Goal: Task Accomplishment & Management: Complete application form

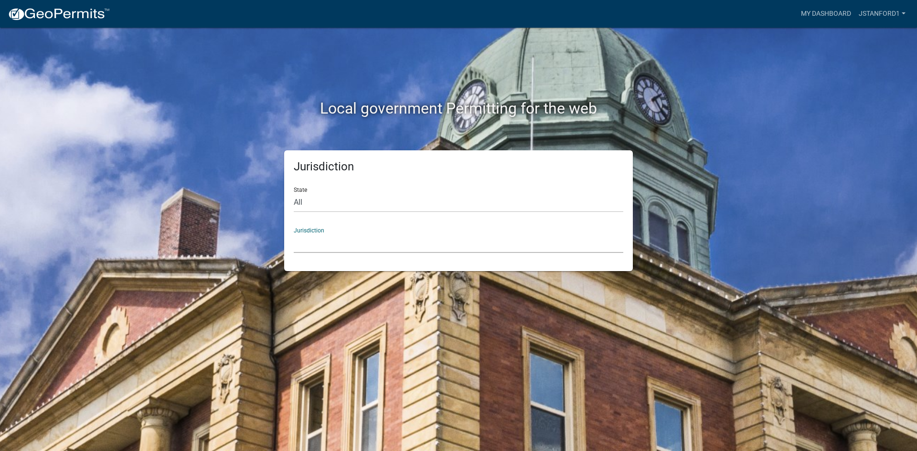
click at [328, 236] on select "[GEOGRAPHIC_DATA], [US_STATE] [GEOGRAPHIC_DATA], [US_STATE][PERSON_NAME][GEOGRA…" at bounding box center [459, 244] width 330 height 20
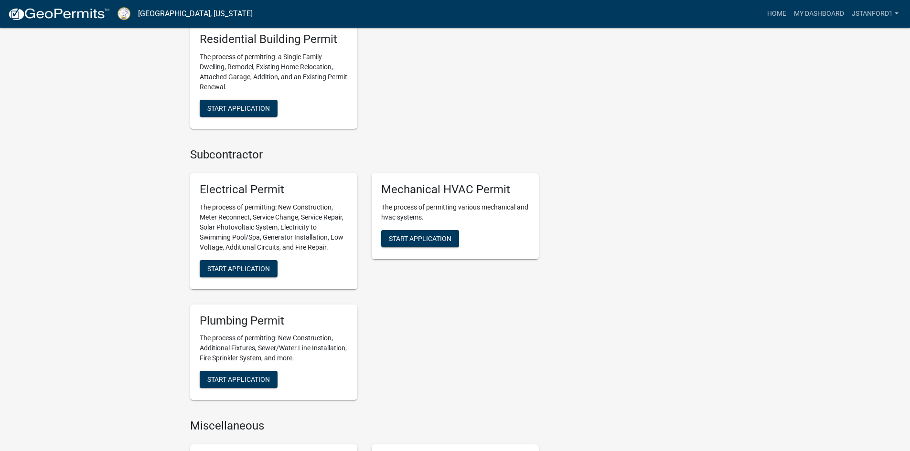
scroll to position [812, 0]
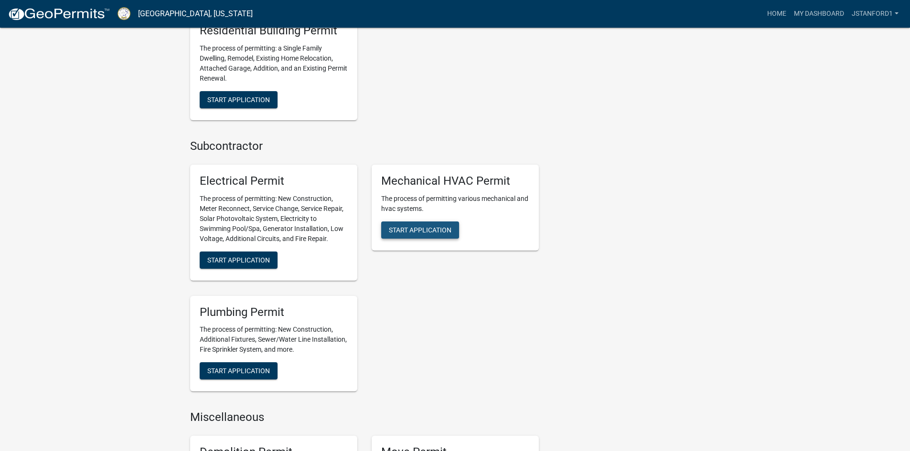
click at [419, 229] on span "Start Application" at bounding box center [420, 230] width 63 height 8
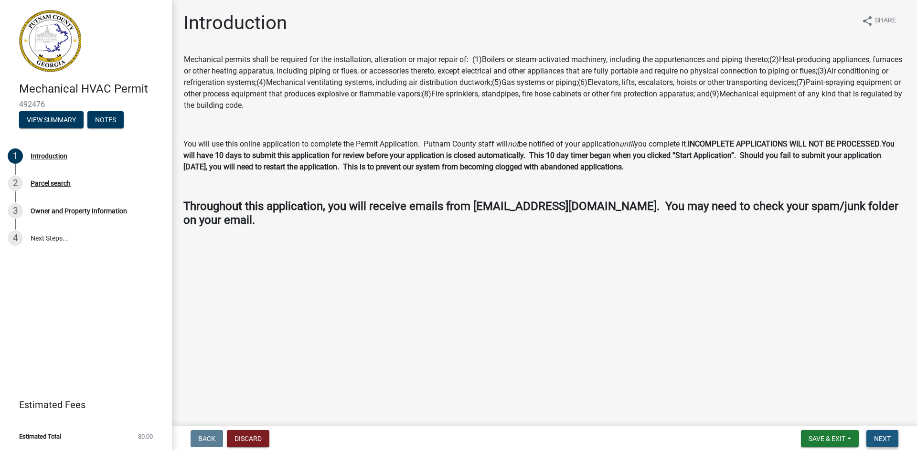
click at [878, 437] on span "Next" at bounding box center [882, 439] width 17 height 8
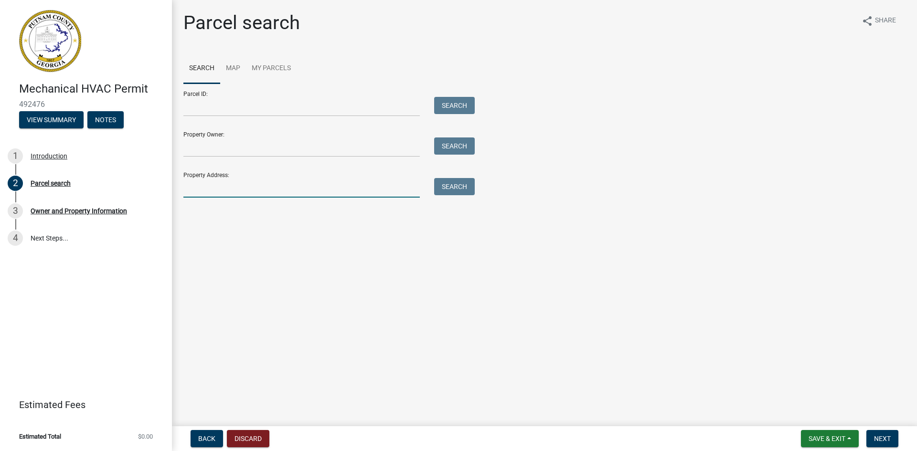
click at [237, 190] on input "Property Address:" at bounding box center [301, 188] width 236 height 20
click at [451, 186] on button "Search" at bounding box center [454, 186] width 41 height 17
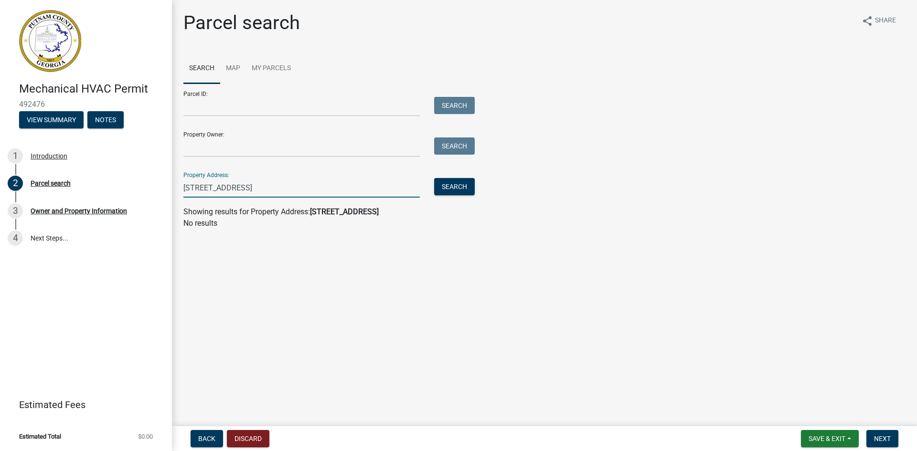
click at [275, 189] on input "[STREET_ADDRESS]" at bounding box center [301, 188] width 236 height 20
type input "[STREET_ADDRESS]"
click at [465, 181] on button "Search" at bounding box center [454, 186] width 41 height 17
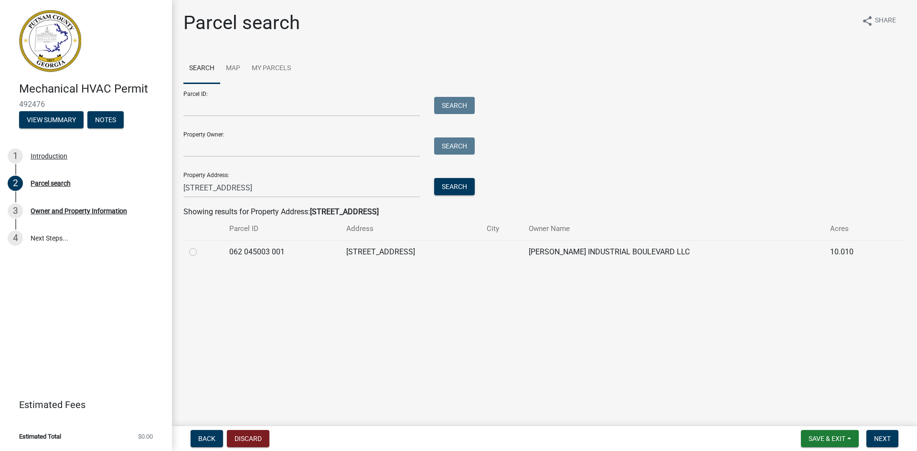
click at [201, 246] on label at bounding box center [201, 246] width 0 height 0
click at [201, 252] on 001 "radio" at bounding box center [204, 249] width 6 height 6
radio 001 "true"
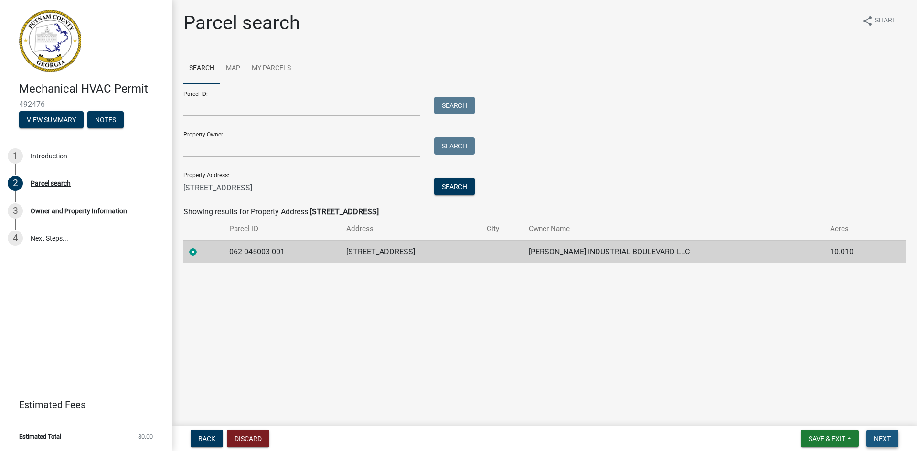
click at [879, 437] on span "Next" at bounding box center [882, 439] width 17 height 8
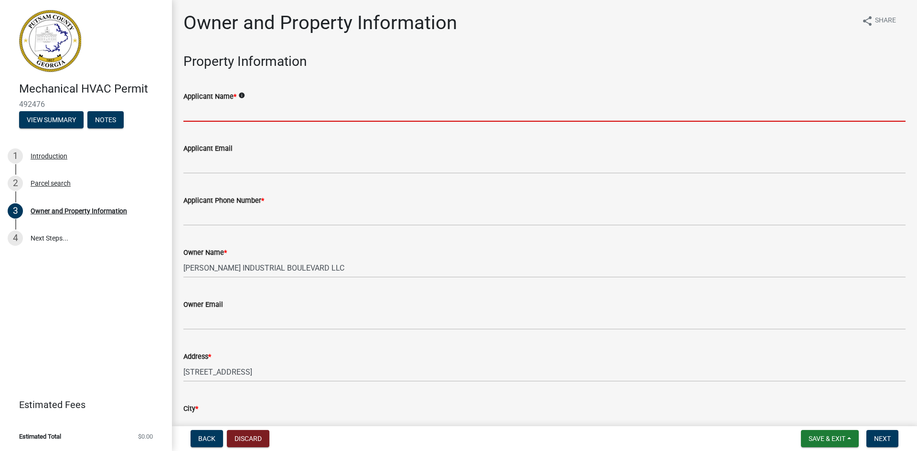
click at [274, 111] on input "Applicant Name *" at bounding box center [544, 112] width 722 height 20
type input "[PERSON_NAME]"
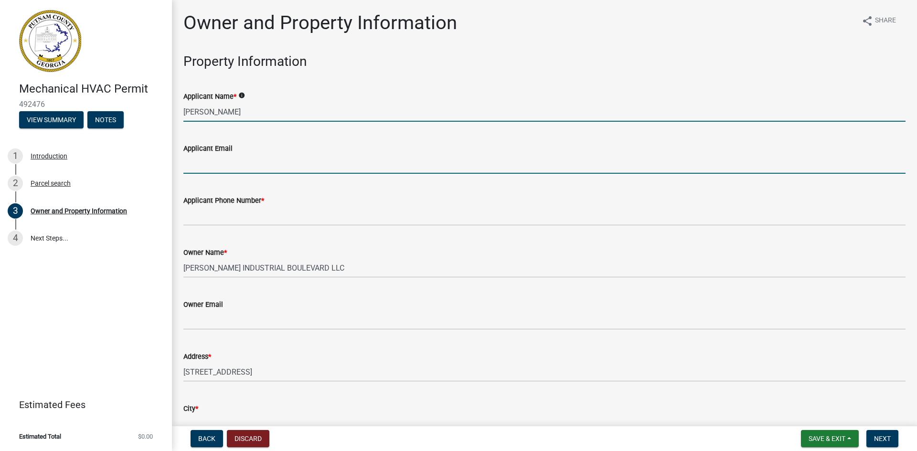
type input "[EMAIL_ADDRESS][DOMAIN_NAME]"
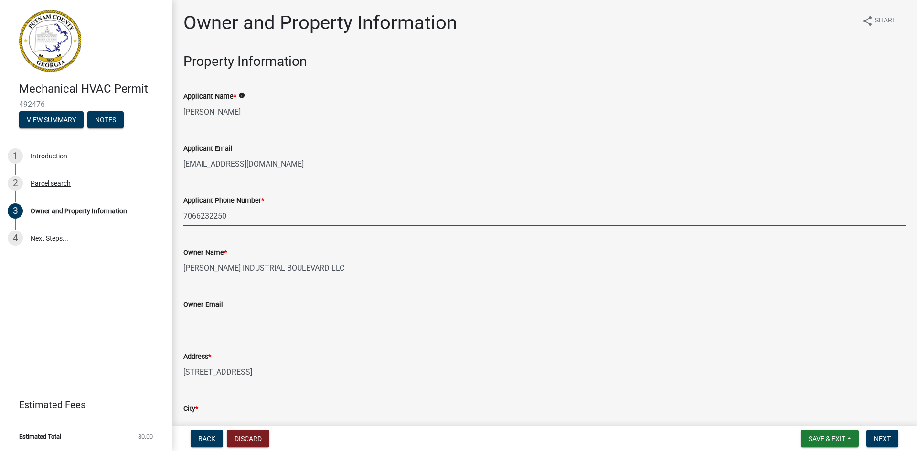
drag, startPoint x: 243, startPoint y: 216, endPoint x: 181, endPoint y: 214, distance: 61.6
click at [181, 214] on div "Applicant Phone Number * [PHONE_NUMBER]" at bounding box center [544, 203] width 736 height 44
type input "[PHONE_NUMBER]"
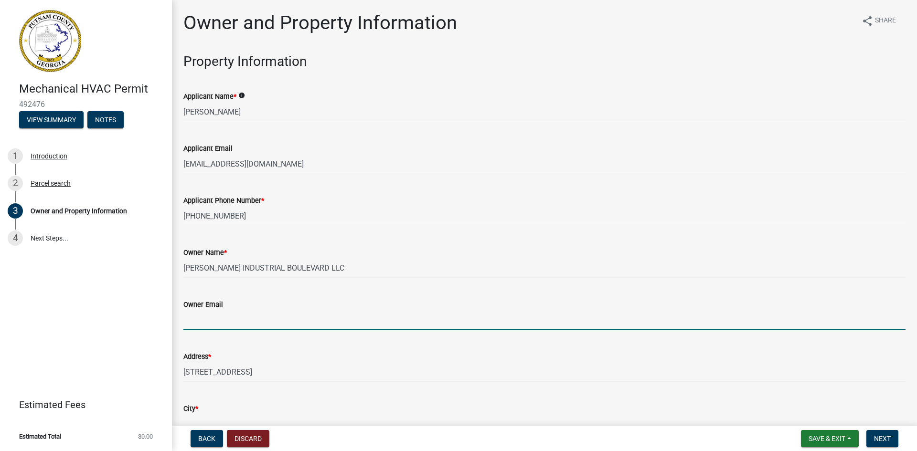
click at [197, 323] on input "Owner Email" at bounding box center [544, 320] width 722 height 20
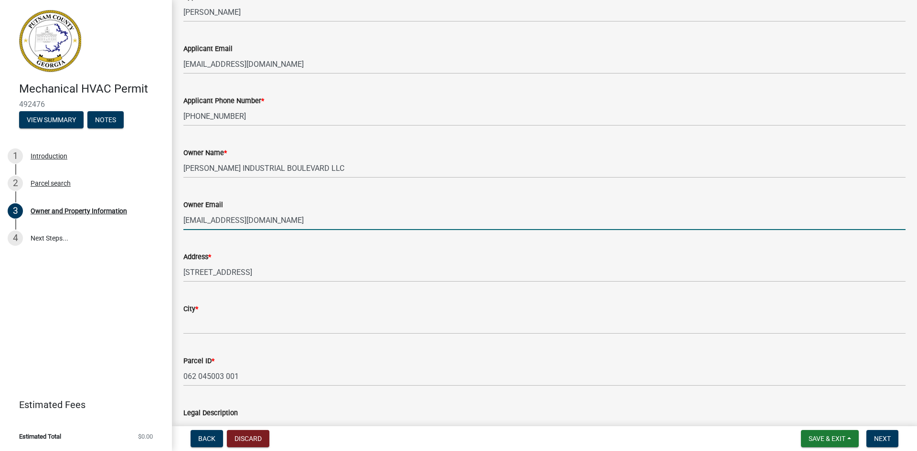
scroll to position [143, 0]
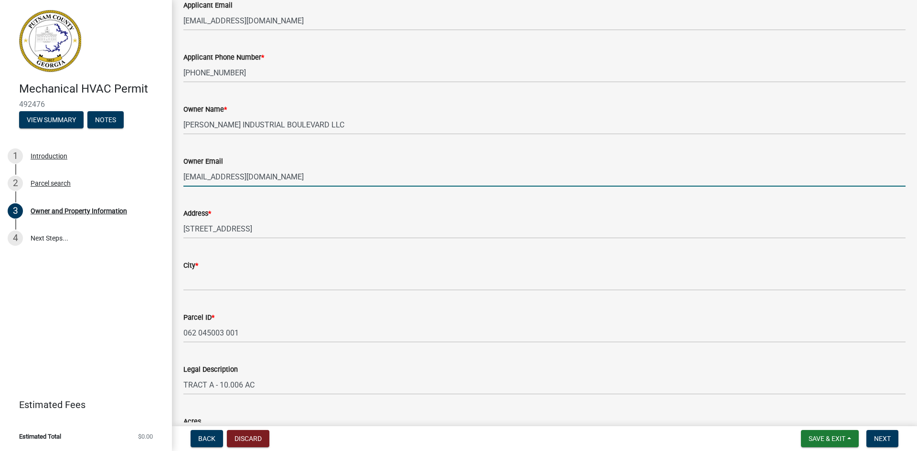
type input "[EMAIL_ADDRESS][DOMAIN_NAME]"
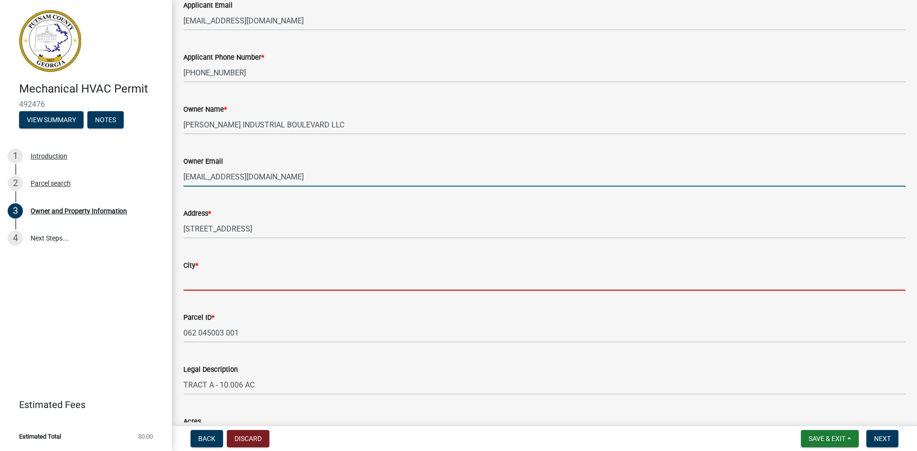
click at [198, 283] on input "City *" at bounding box center [544, 281] width 722 height 20
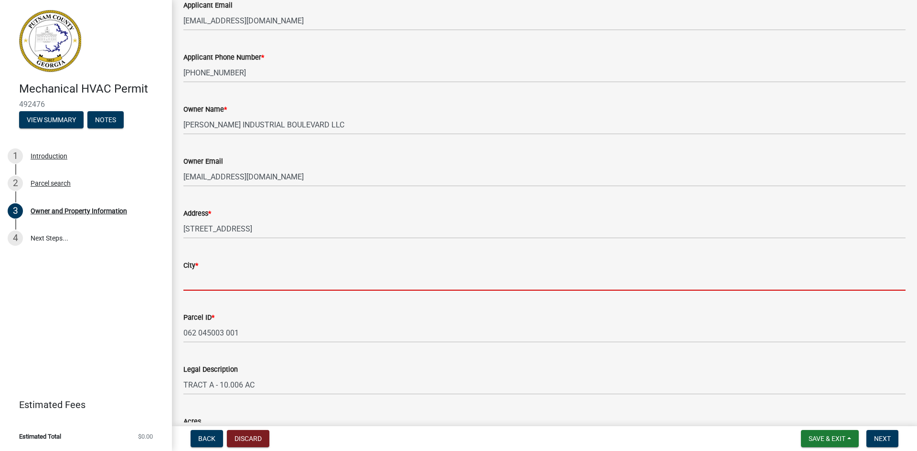
type input "Eatonton"
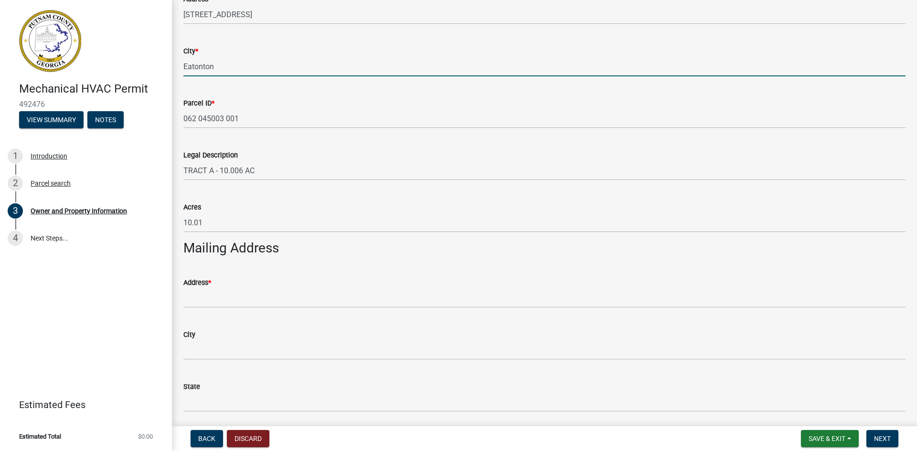
scroll to position [382, 0]
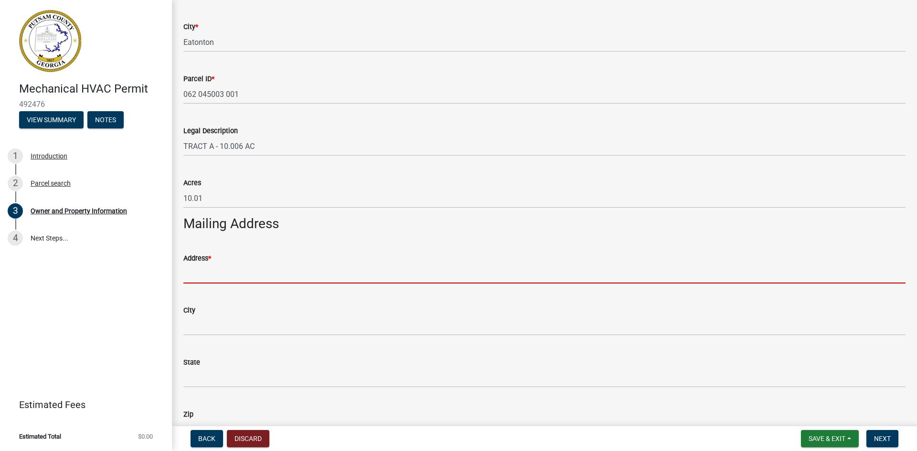
click at [240, 277] on input "Address *" at bounding box center [544, 274] width 722 height 20
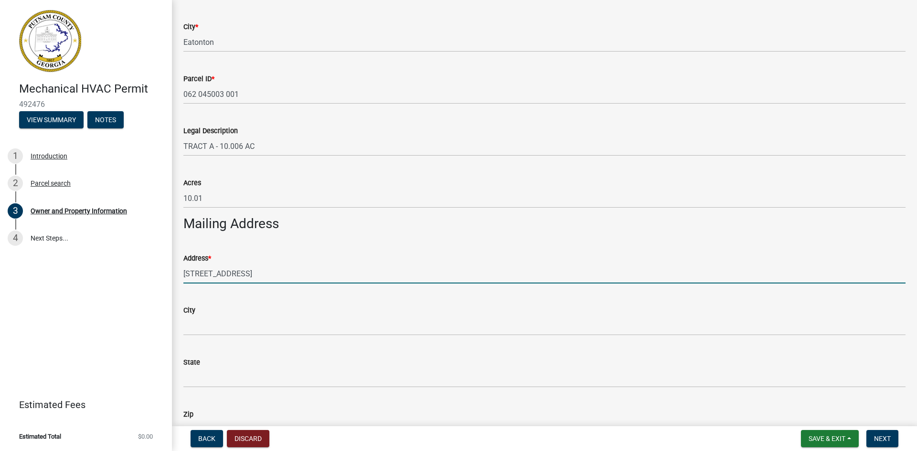
type input "[STREET_ADDRESS]"
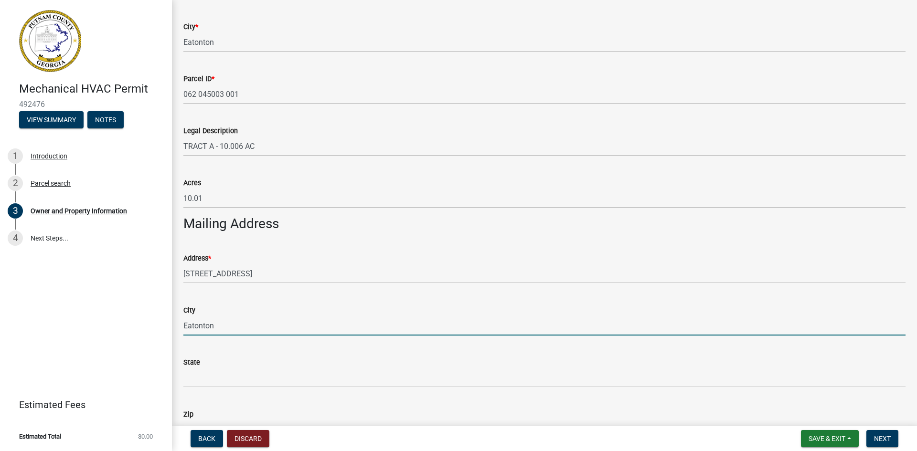
type input "Eatonton"
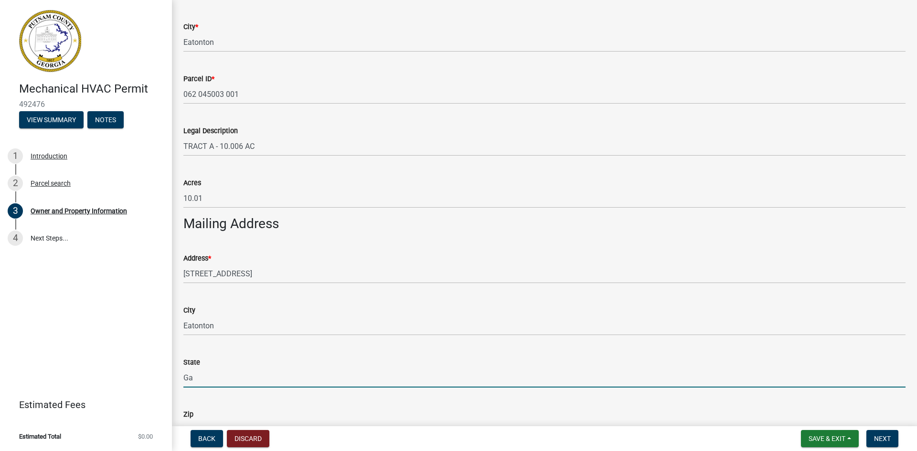
type input "Ga"
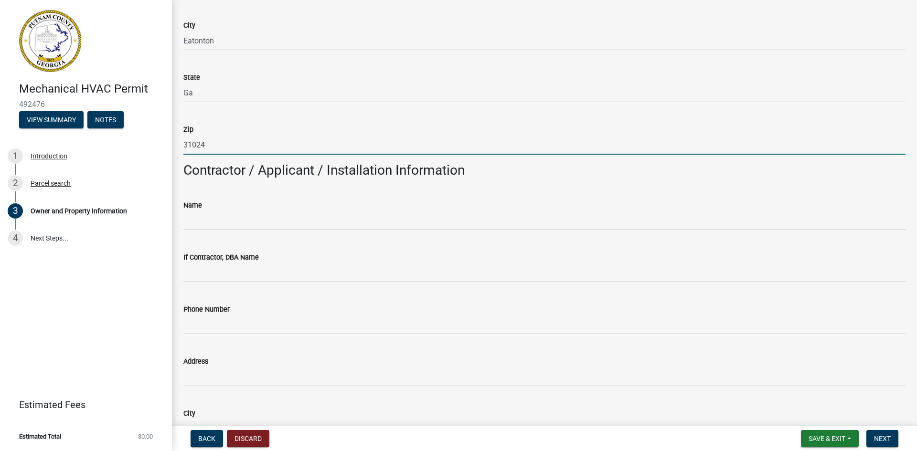
scroll to position [686, 0]
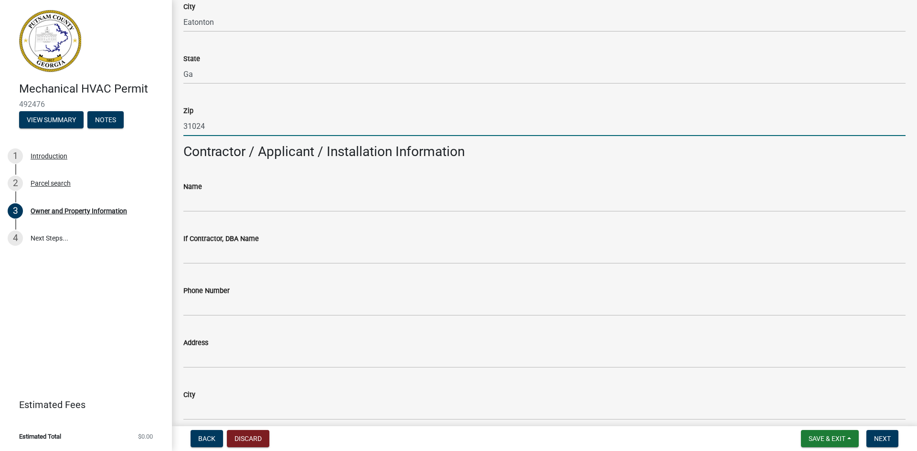
type input "31024"
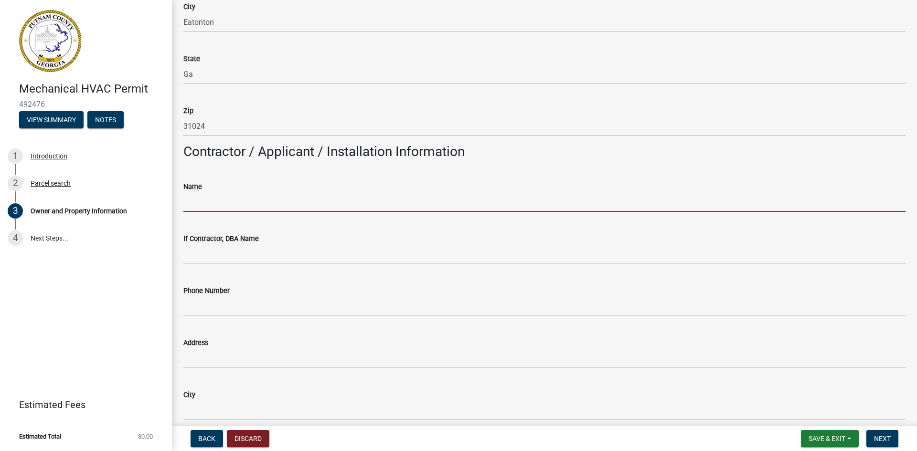
click at [221, 203] on input "Name" at bounding box center [544, 202] width 722 height 20
type input "[PERSON_NAME]"
type input "7066232250"
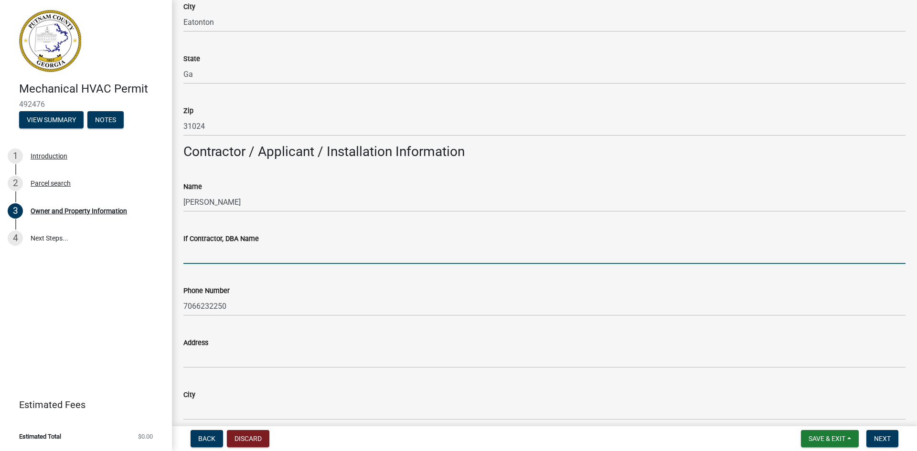
click at [231, 254] on input "If Contractor, DBA Name" at bounding box center [544, 255] width 722 height 20
type input "Oconee Coolmax"
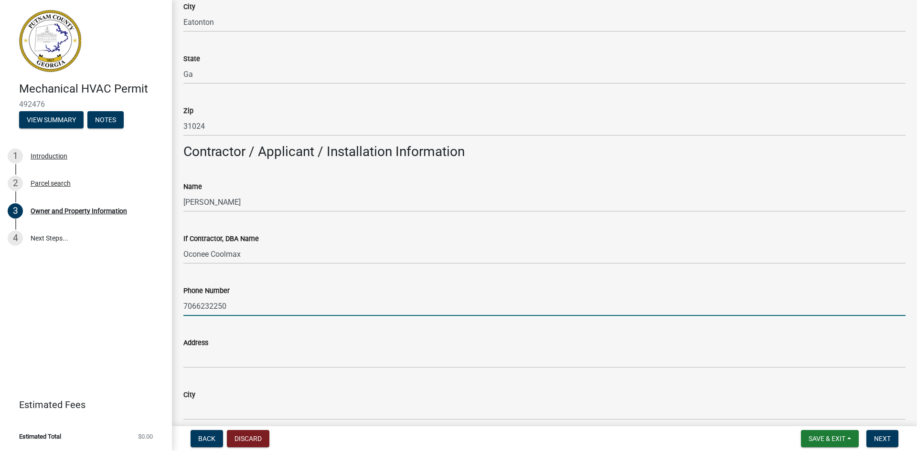
drag, startPoint x: 238, startPoint y: 310, endPoint x: 161, endPoint y: 306, distance: 77.5
click at [161, 306] on div "Mechanical HVAC Permit 492476 View Summary Notes 1 Introduction 2 Parcel search…" at bounding box center [458, 225] width 917 height 451
type input "[PHONE_NUMBER]"
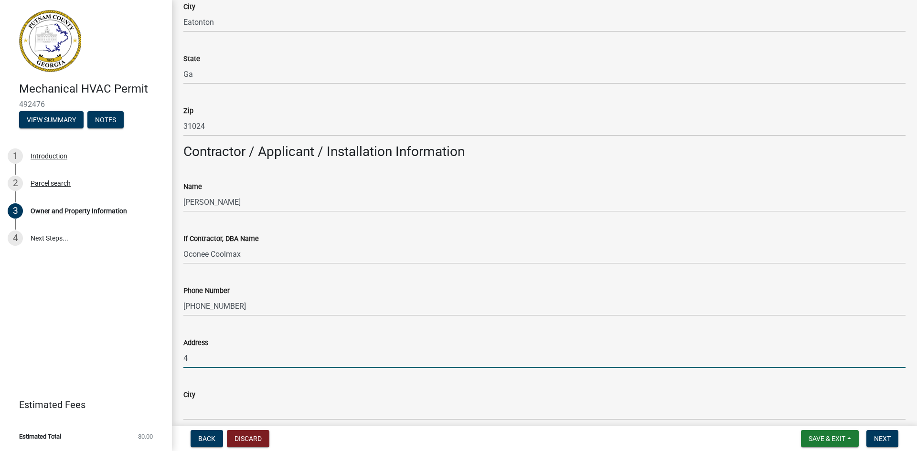
type input "[STREET_ADDRESS]"
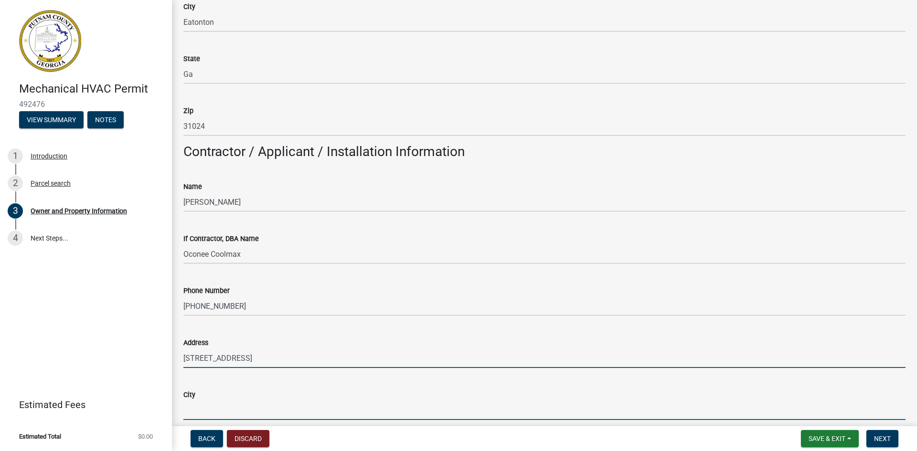
type input "Eatonton"
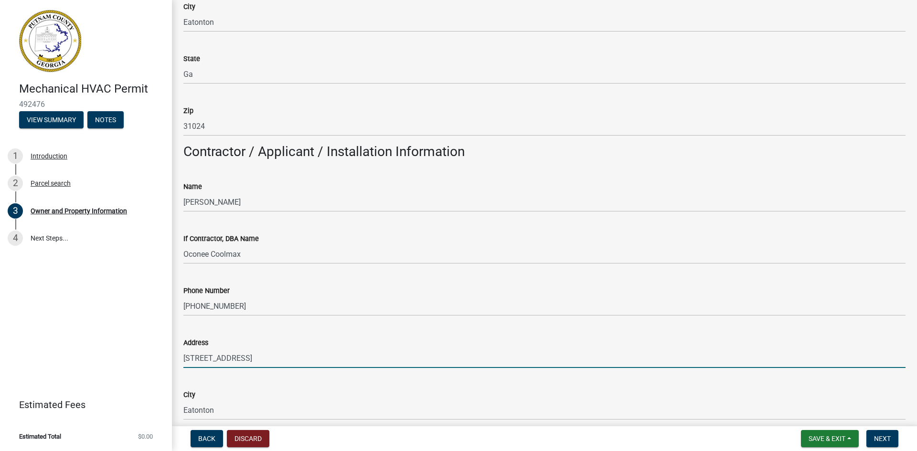
type input "GA"
type input "31024"
type input "[EMAIL_ADDRESS][DOMAIN_NAME]"
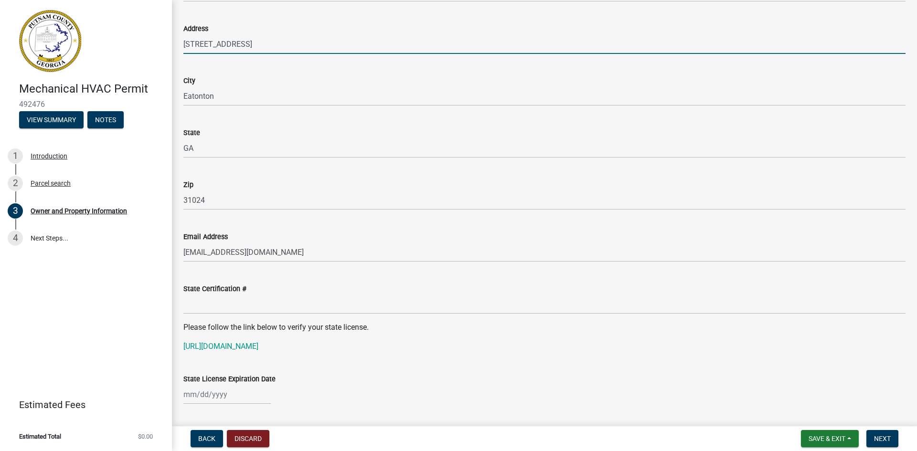
scroll to position [1020, 0]
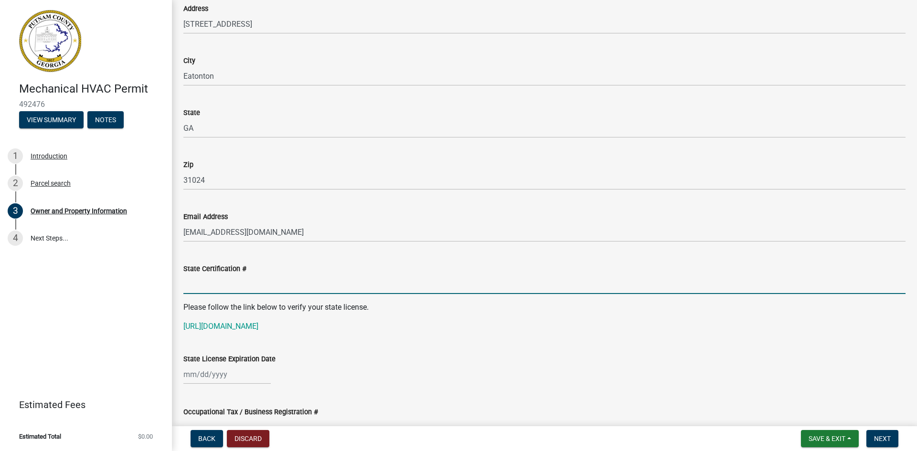
click at [215, 288] on input "State Certification #" at bounding box center [544, 285] width 722 height 20
type input "CR109907"
click at [226, 374] on div at bounding box center [226, 375] width 87 height 20
select select "10"
select select "2025"
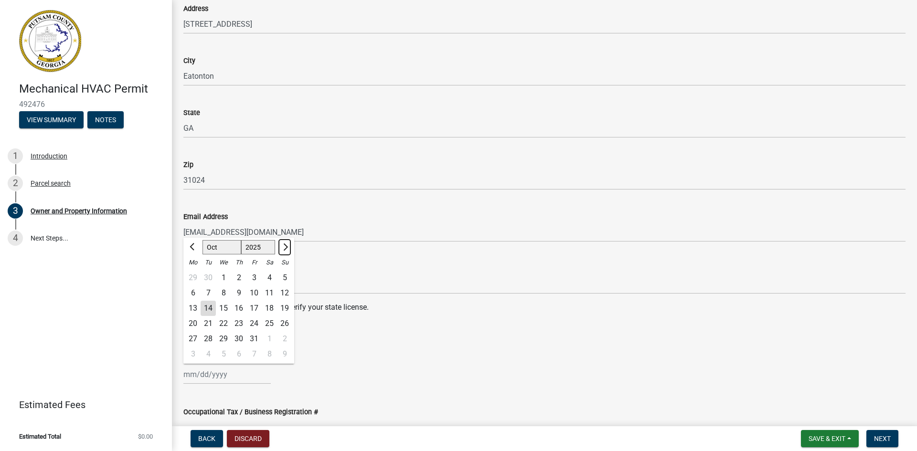
click at [286, 245] on span "Next month" at bounding box center [284, 247] width 7 height 7
select select "11"
click at [355, 358] on div "State License Expiration Date" at bounding box center [544, 358] width 722 height 11
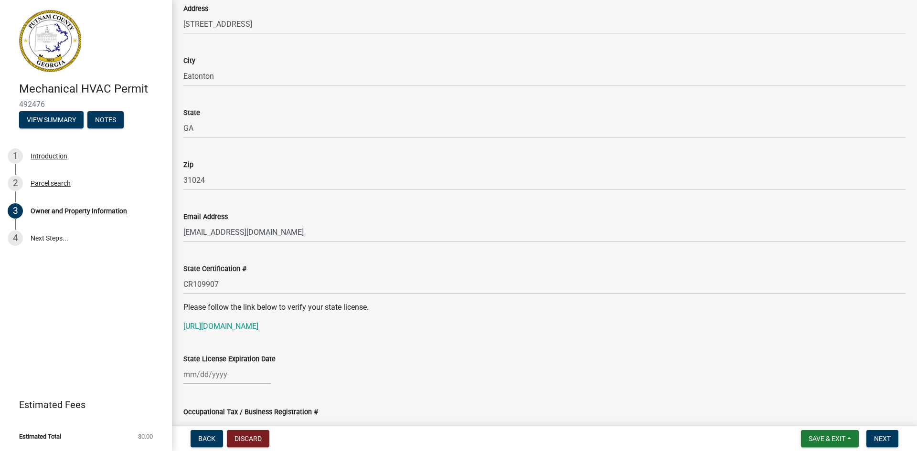
select select "10"
select select "2025"
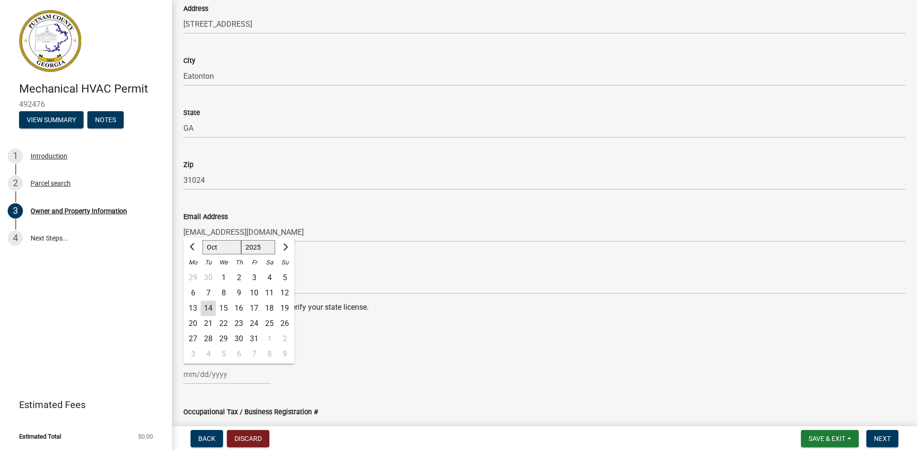
click at [195, 373] on div "[PERSON_NAME] Feb Mar Apr [PERSON_NAME][DATE] Oct Nov [DATE] 1526 1527 1528 152…" at bounding box center [226, 375] width 87 height 20
click at [253, 277] on div "3" at bounding box center [253, 277] width 15 height 15
type input "[DATE]"
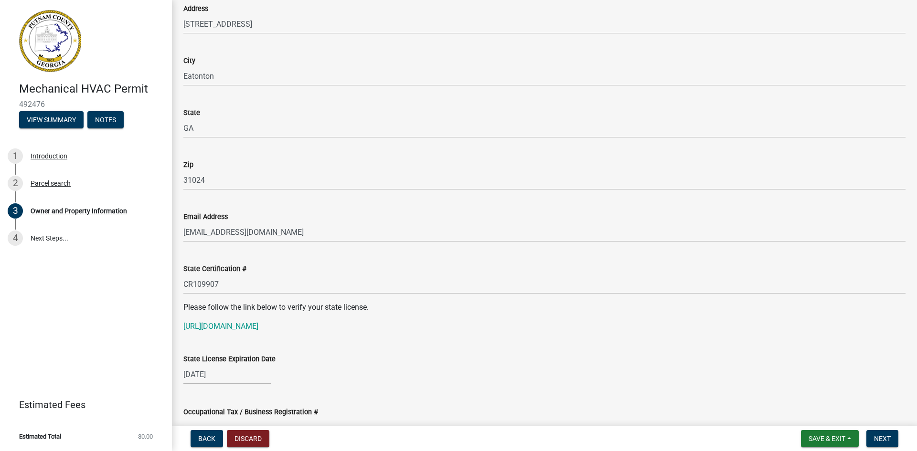
click at [228, 376] on div "[DATE]" at bounding box center [226, 375] width 87 height 20
select select "10"
select select "2025"
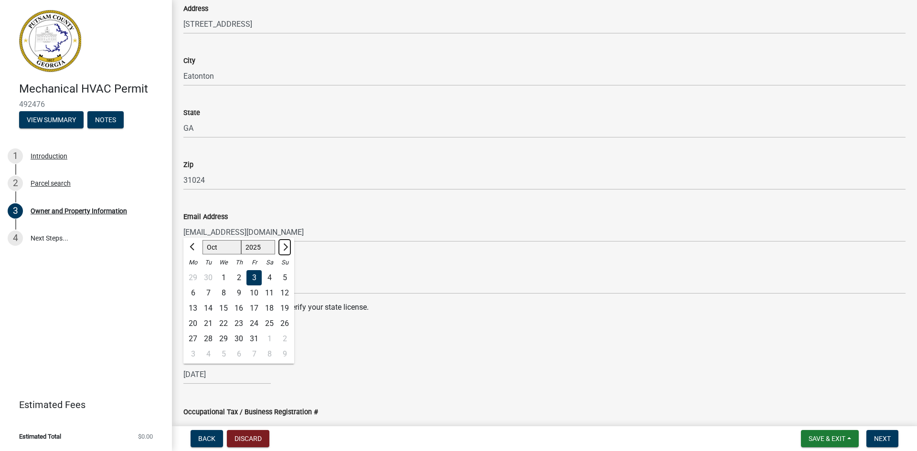
click at [287, 246] on span "Next month" at bounding box center [284, 247] width 7 height 7
select select "11"
click at [285, 336] on div "30" at bounding box center [284, 338] width 15 height 15
type input "[DATE]"
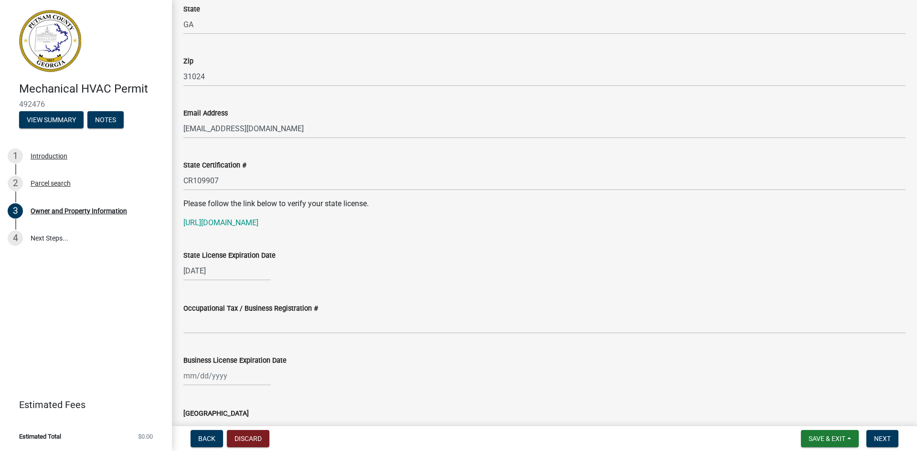
scroll to position [1211, 0]
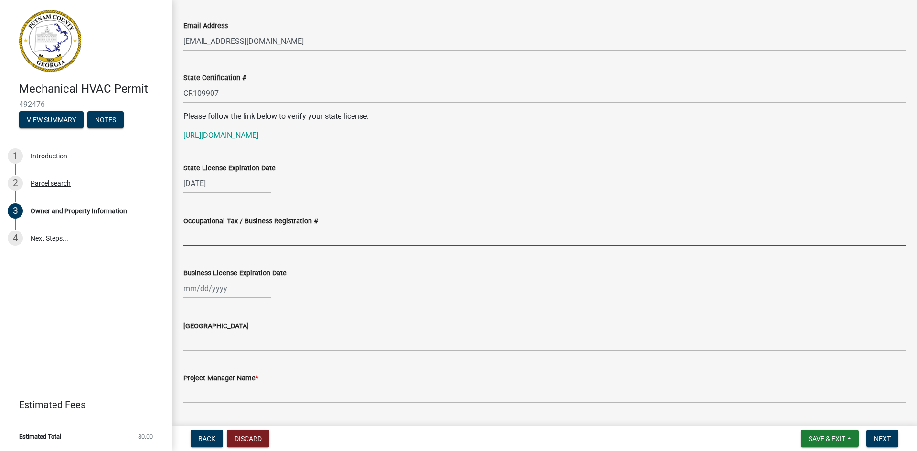
click at [241, 239] on input "Occupational Tax / Business Registration #" at bounding box center [544, 237] width 722 height 20
type input "2025-BL-12"
select select "10"
select select "2025"
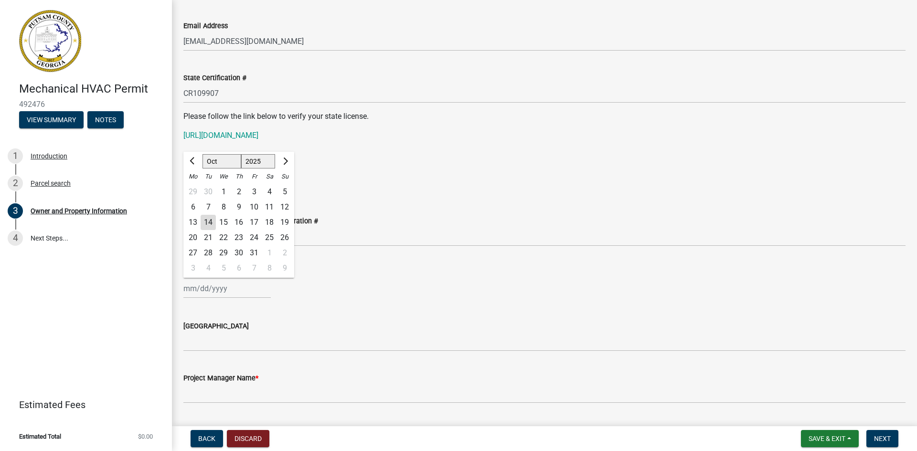
click at [192, 290] on input "Business License Expiration Date" at bounding box center [226, 289] width 87 height 20
click at [288, 158] on button "Next month" at bounding box center [284, 161] width 11 height 15
select select "12"
click at [224, 249] on div "31" at bounding box center [223, 252] width 15 height 15
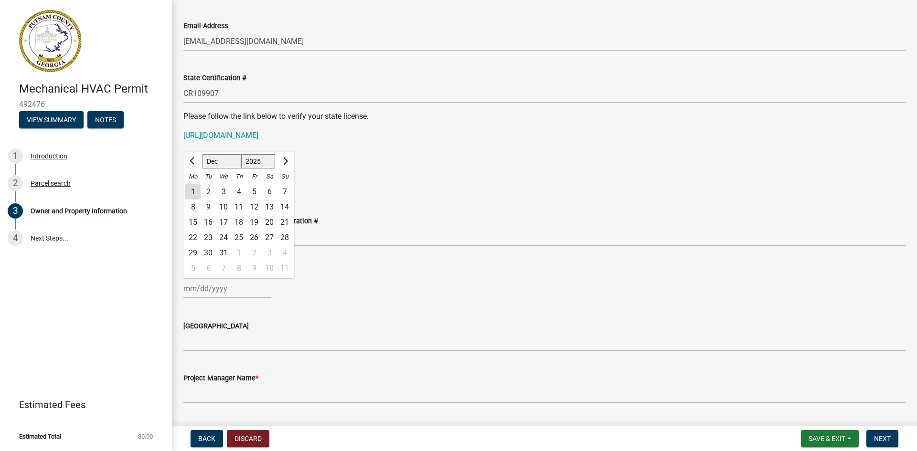
type input "[DATE]"
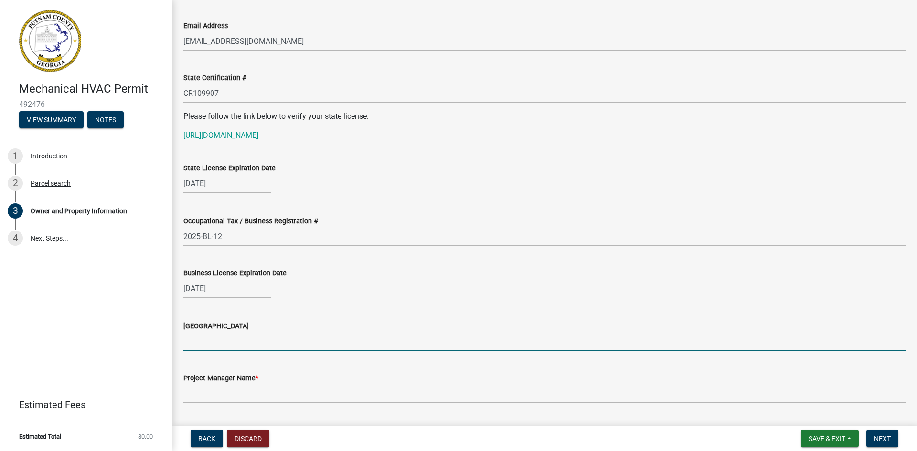
click at [191, 345] on input "[GEOGRAPHIC_DATA]" at bounding box center [544, 342] width 722 height 20
type input "p"
type input "[PERSON_NAME]"
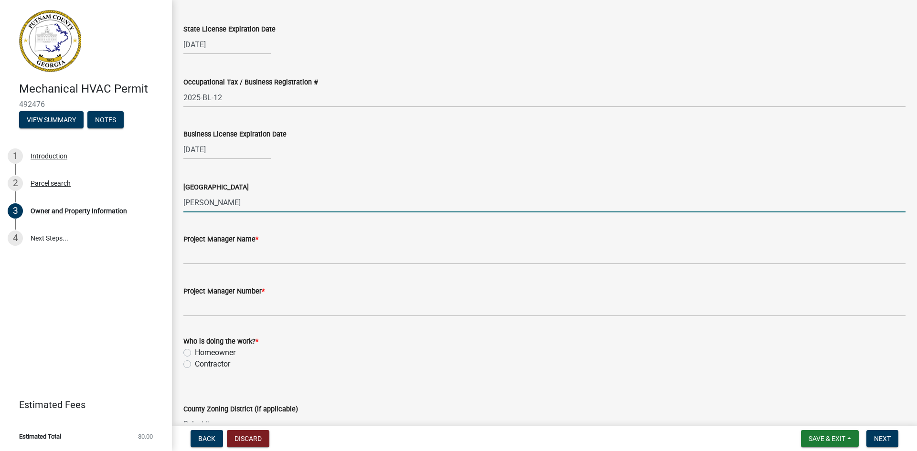
scroll to position [1355, 0]
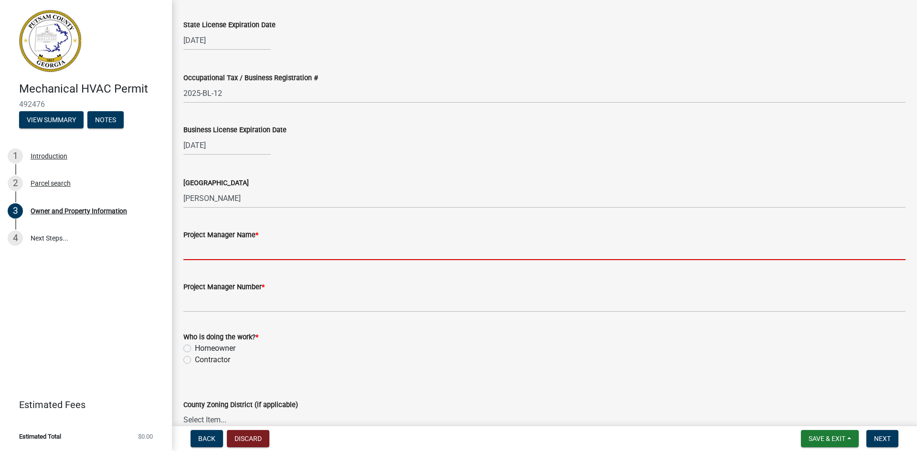
click at [240, 253] on input "Project Manager Name *" at bounding box center [544, 251] width 722 height 20
type input "[PERSON_NAME]"
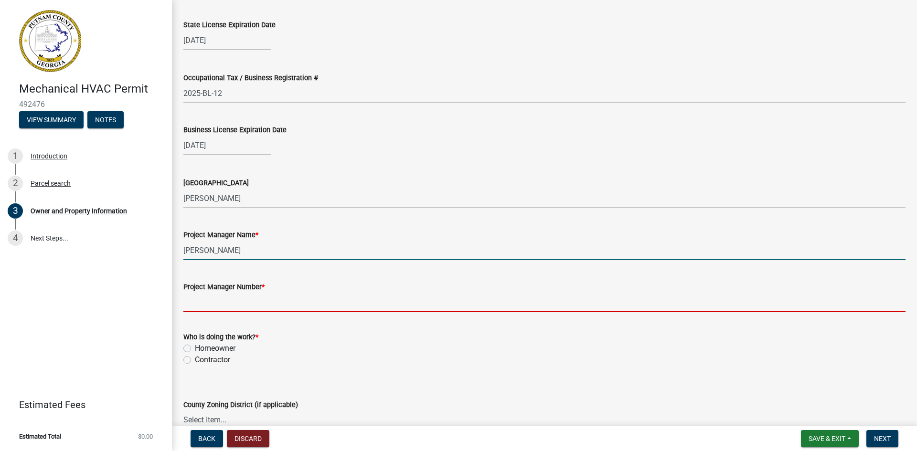
click at [235, 305] on input "Project Manager Number *" at bounding box center [544, 303] width 722 height 20
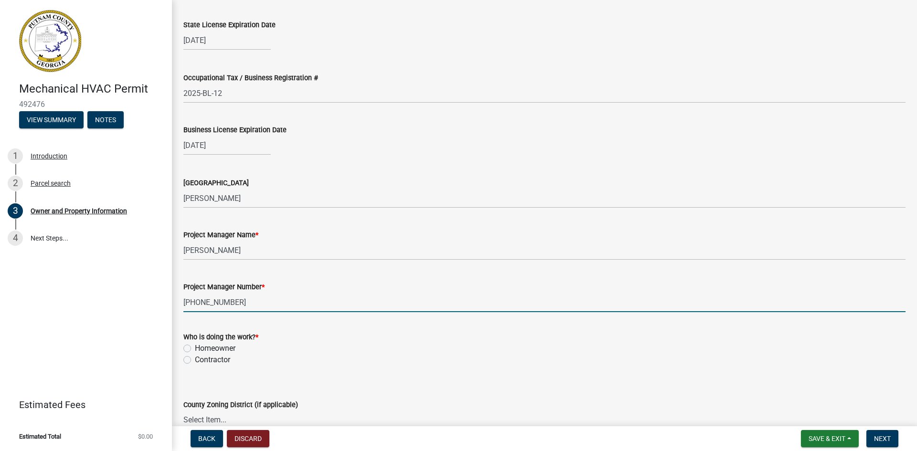
type input "[PHONE_NUMBER]"
click at [195, 357] on label "Contractor" at bounding box center [212, 359] width 35 height 11
click at [195, 357] on input "Contractor" at bounding box center [198, 357] width 6 height 6
radio input "true"
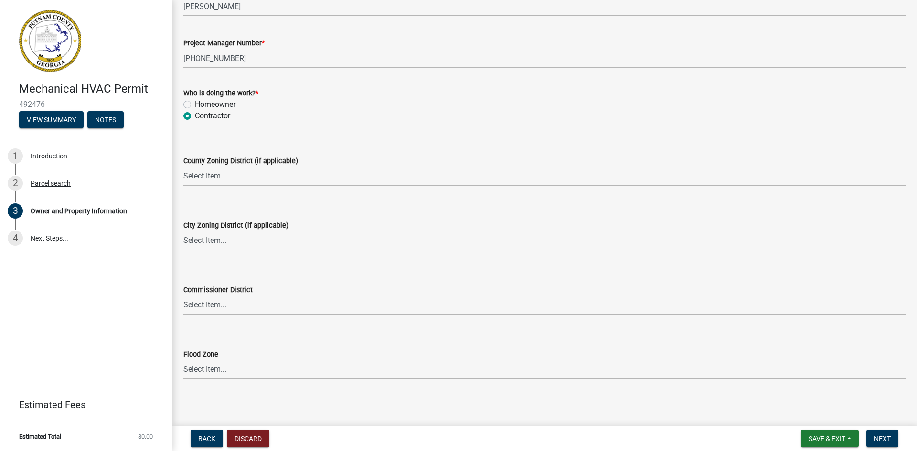
scroll to position [1601, 0]
click at [885, 438] on span "Next" at bounding box center [882, 439] width 17 height 8
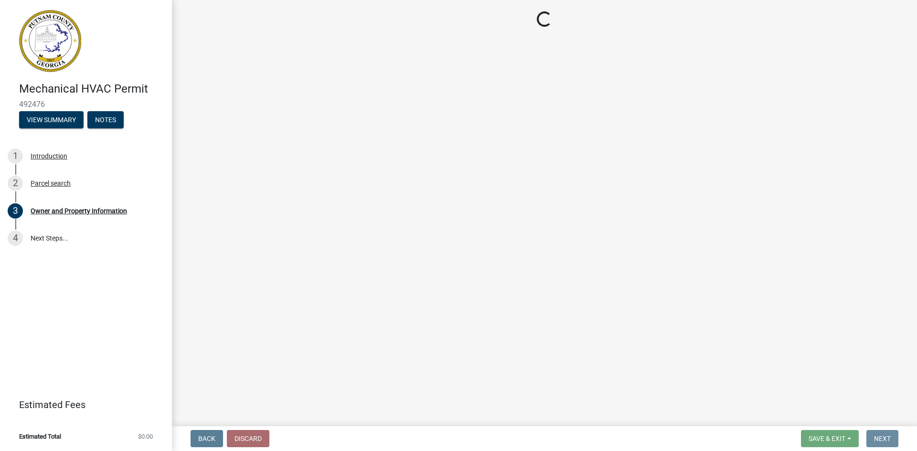
scroll to position [0, 0]
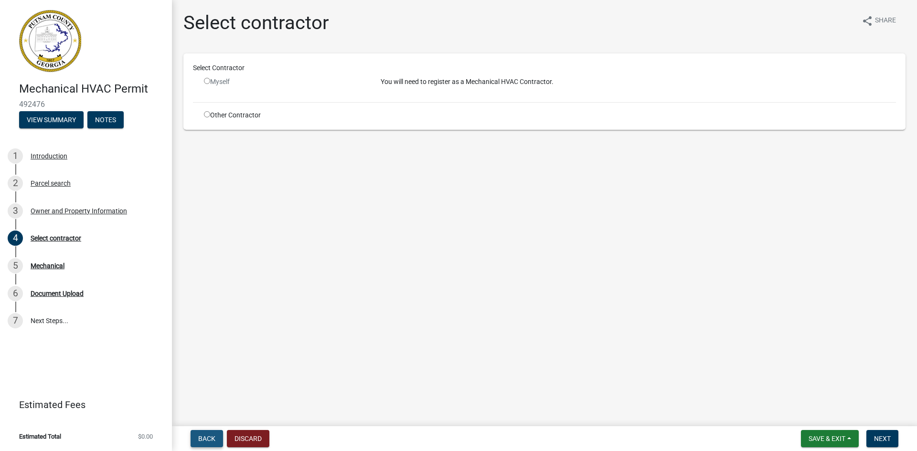
click at [209, 438] on span "Back" at bounding box center [206, 439] width 17 height 8
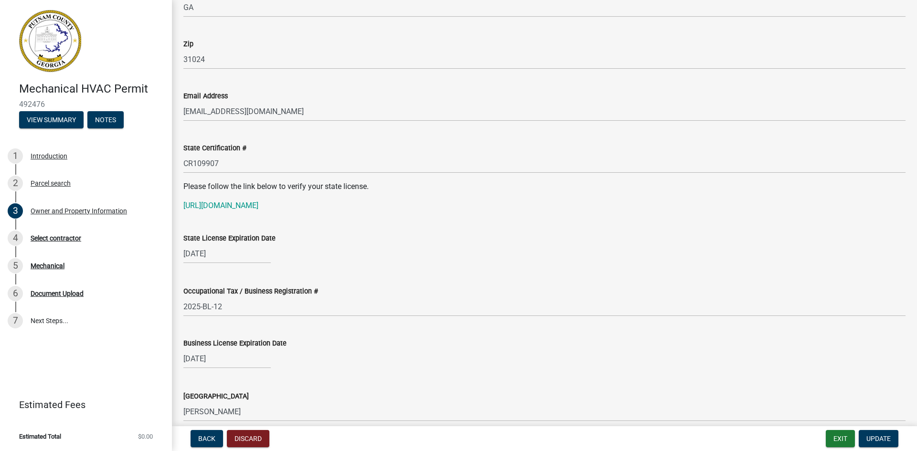
scroll to position [1146, 0]
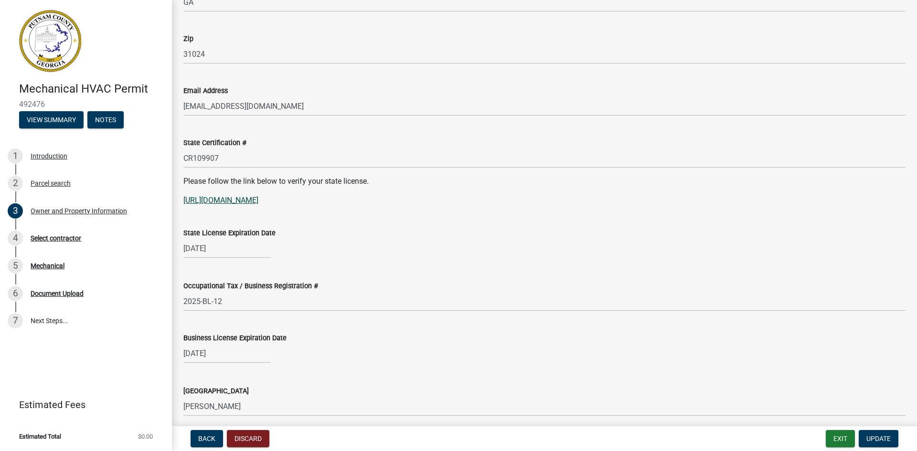
click at [258, 200] on link "[URL][DOMAIN_NAME]" at bounding box center [220, 200] width 75 height 9
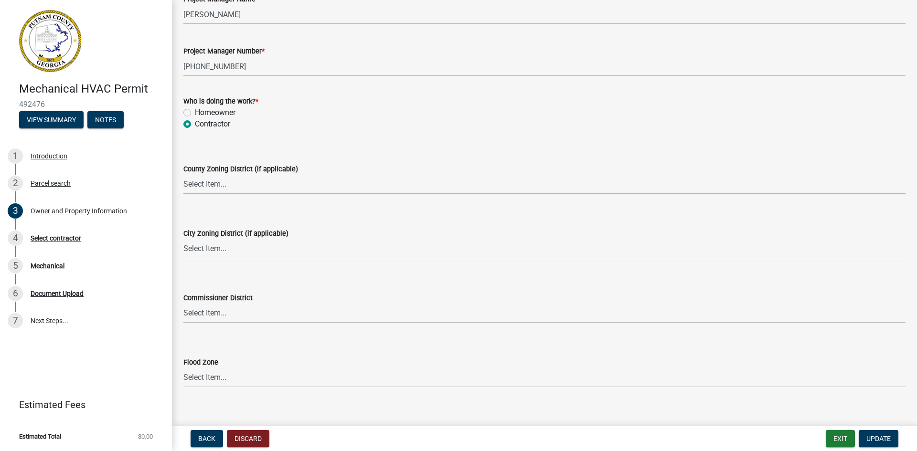
scroll to position [1601, 0]
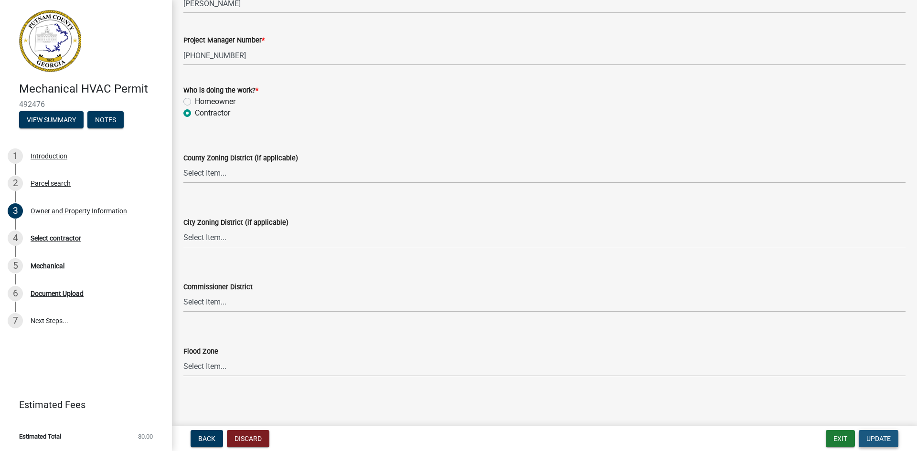
click at [875, 437] on span "Update" at bounding box center [878, 439] width 24 height 8
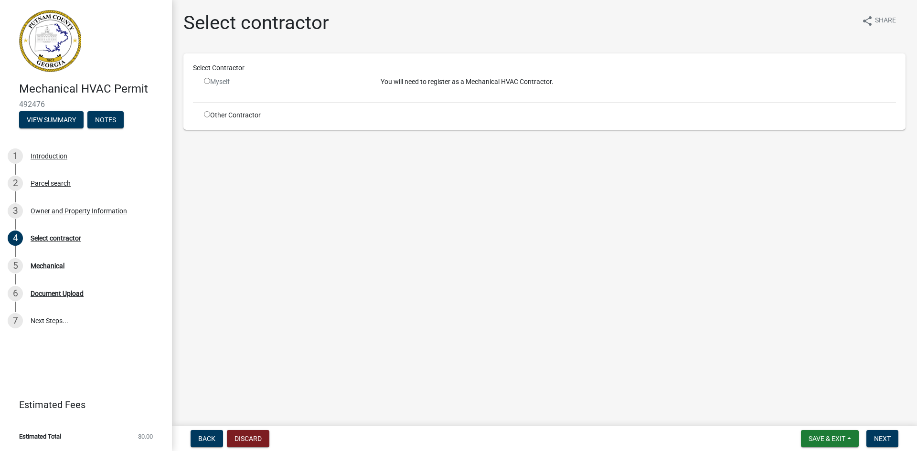
click at [205, 80] on input "radio" at bounding box center [207, 81] width 6 height 6
radio input "false"
click at [211, 80] on div "Myself" at bounding box center [285, 82] width 162 height 10
click at [212, 439] on span "Back" at bounding box center [206, 439] width 17 height 8
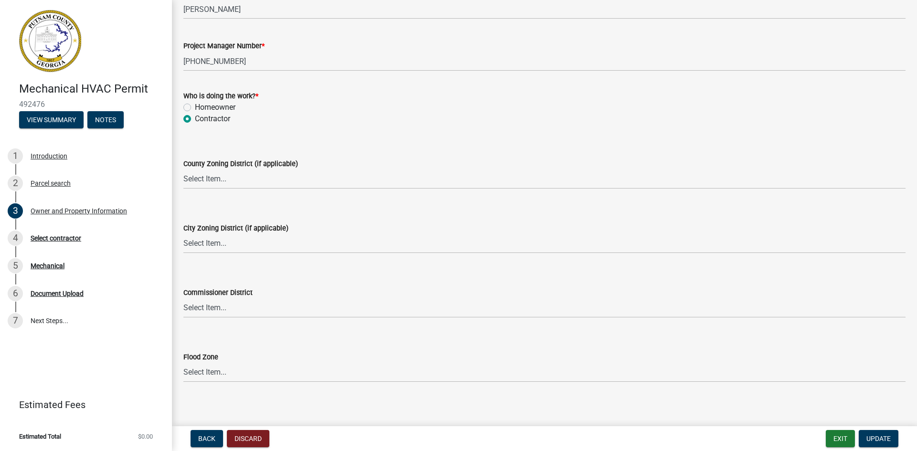
scroll to position [1601, 0]
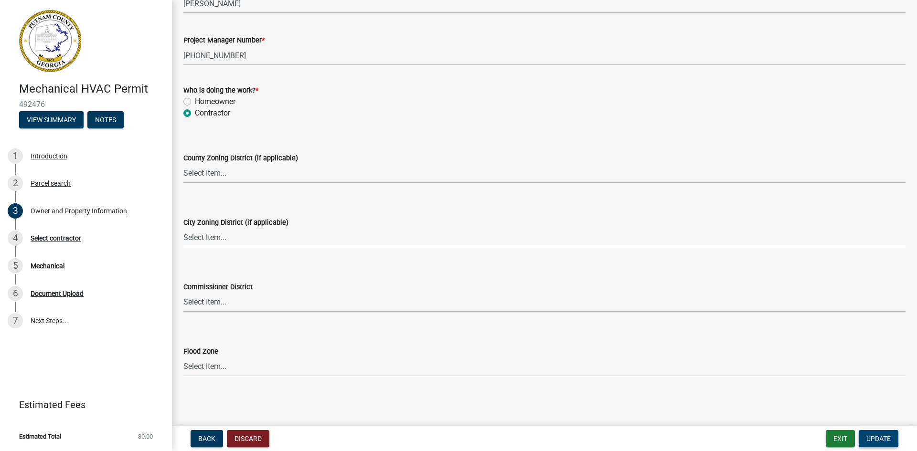
click at [876, 437] on span "Update" at bounding box center [878, 439] width 24 height 8
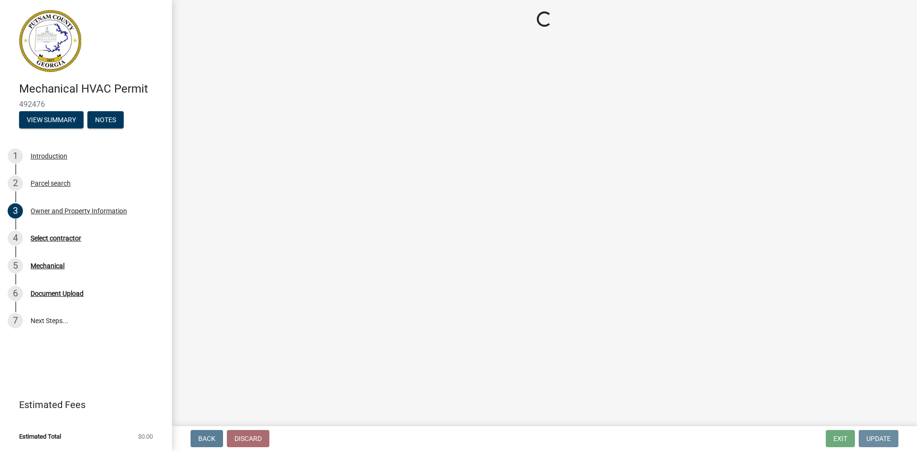
scroll to position [0, 0]
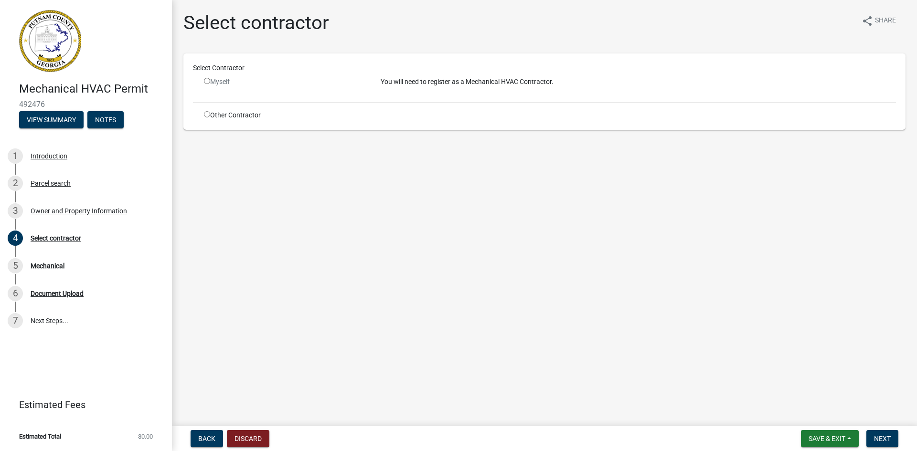
click at [206, 115] on input "radio" at bounding box center [207, 114] width 6 height 6
radio input "true"
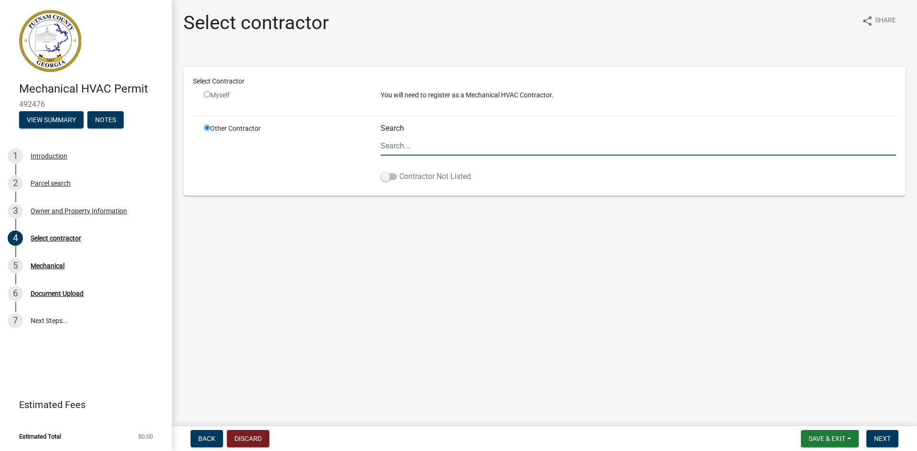
click at [393, 179] on span at bounding box center [389, 176] width 16 height 7
click at [399, 171] on input "Contractor Not Listed" at bounding box center [399, 171] width 0 height 0
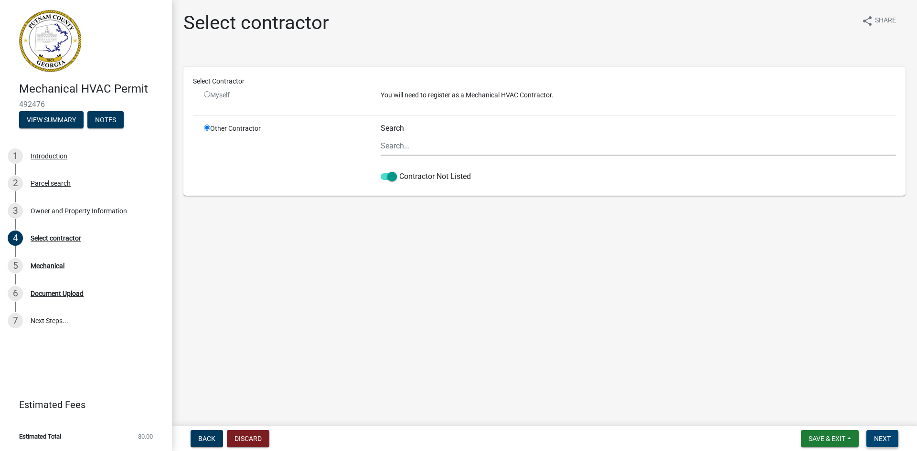
click at [886, 438] on span "Next" at bounding box center [882, 439] width 17 height 8
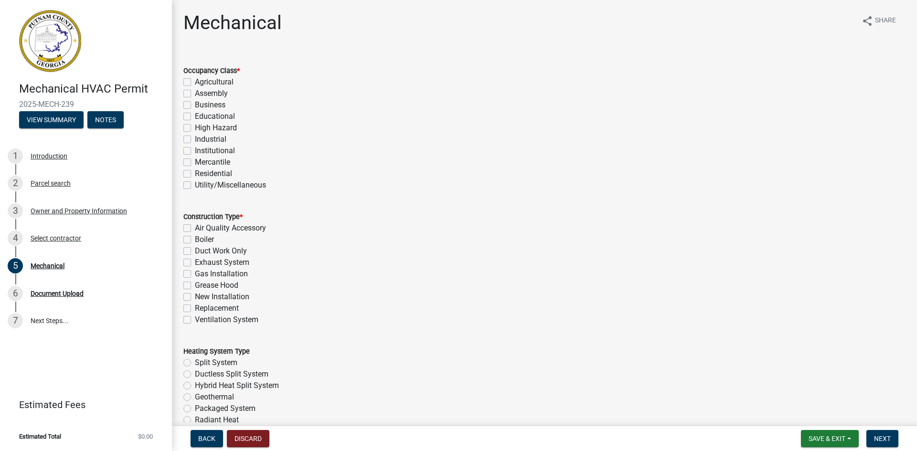
click at [195, 139] on label "Industrial" at bounding box center [211, 139] width 32 height 11
click at [195, 139] on input "Industrial" at bounding box center [198, 137] width 6 height 6
checkbox input "true"
checkbox input "false"
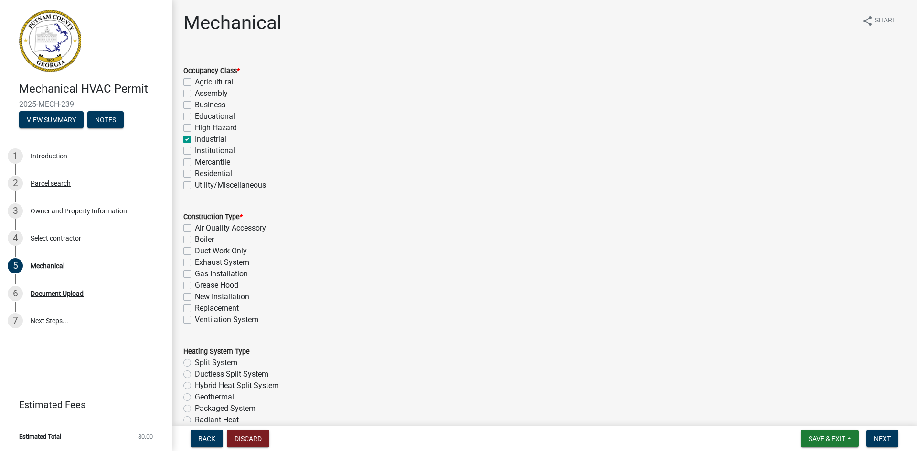
checkbox input "false"
checkbox input "true"
checkbox input "false"
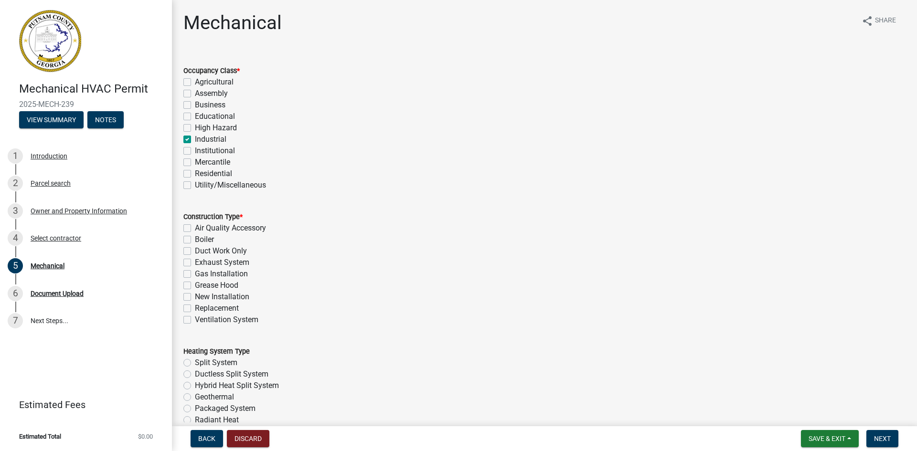
checkbox input "false"
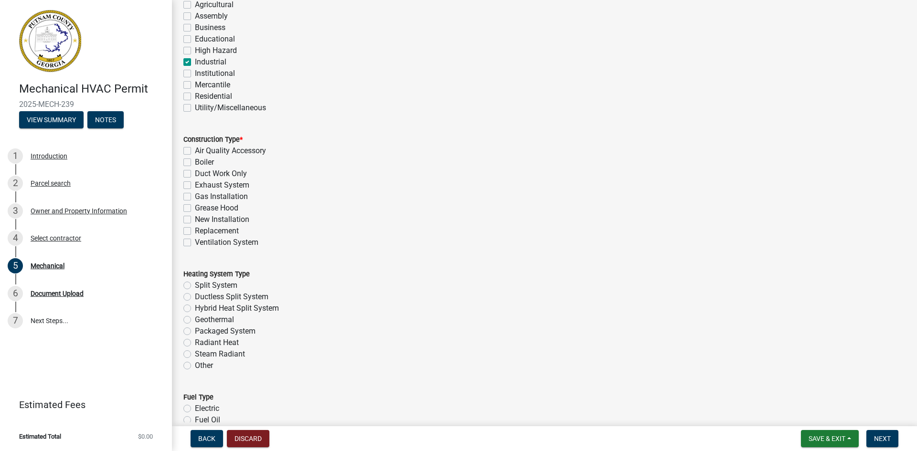
scroll to position [96, 0]
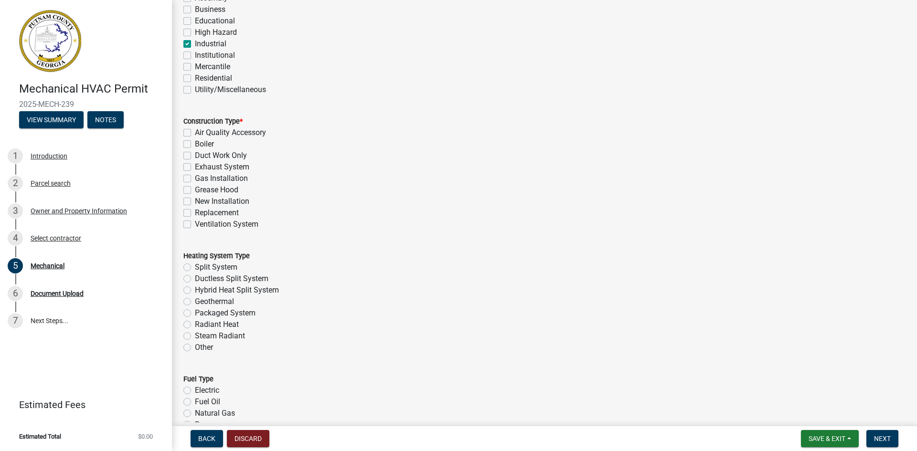
click at [195, 212] on label "Replacement" at bounding box center [217, 212] width 44 height 11
click at [195, 212] on input "Replacement" at bounding box center [198, 210] width 6 height 6
checkbox input "true"
checkbox input "false"
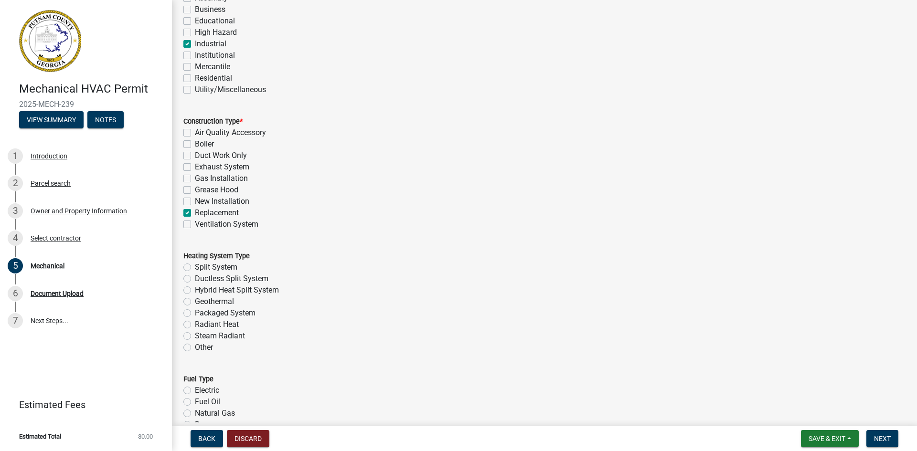
checkbox input "false"
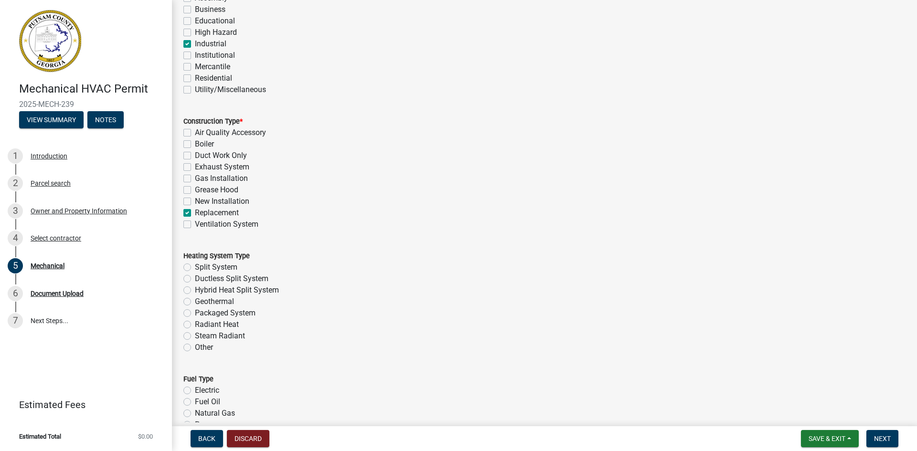
checkbox input "true"
checkbox input "false"
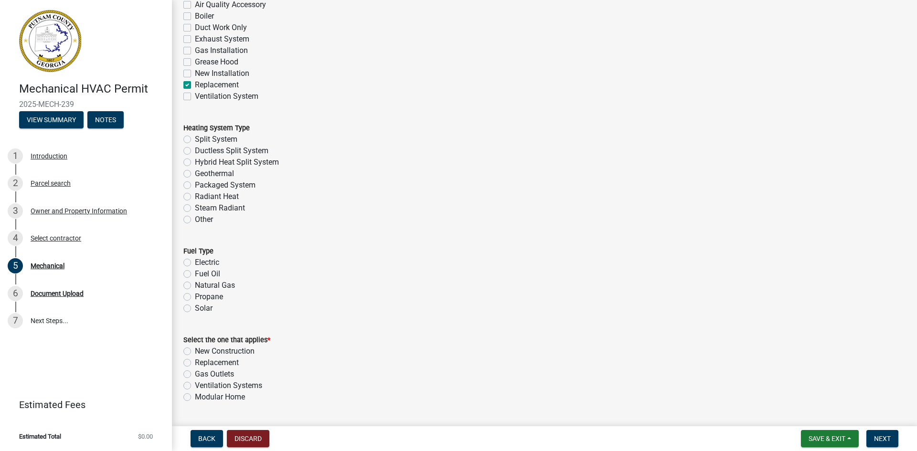
scroll to position [239, 0]
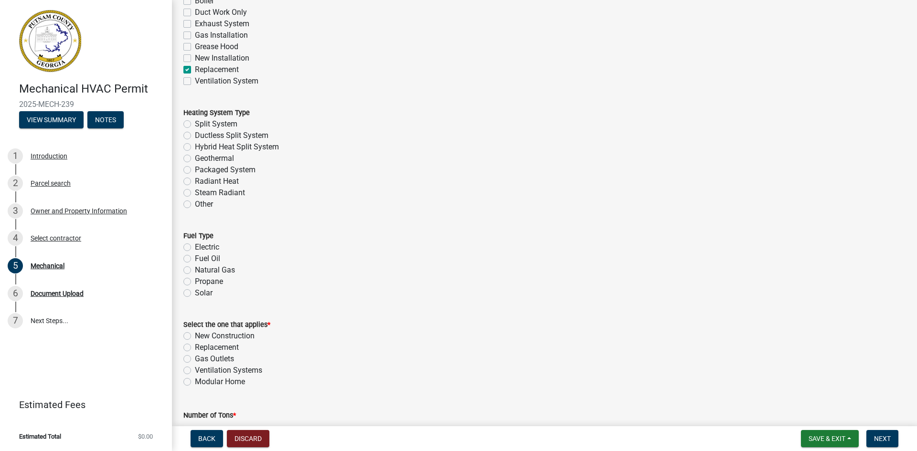
click at [195, 205] on label "Other" at bounding box center [204, 204] width 18 height 11
click at [195, 205] on input "Other" at bounding box center [198, 202] width 6 height 6
radio input "true"
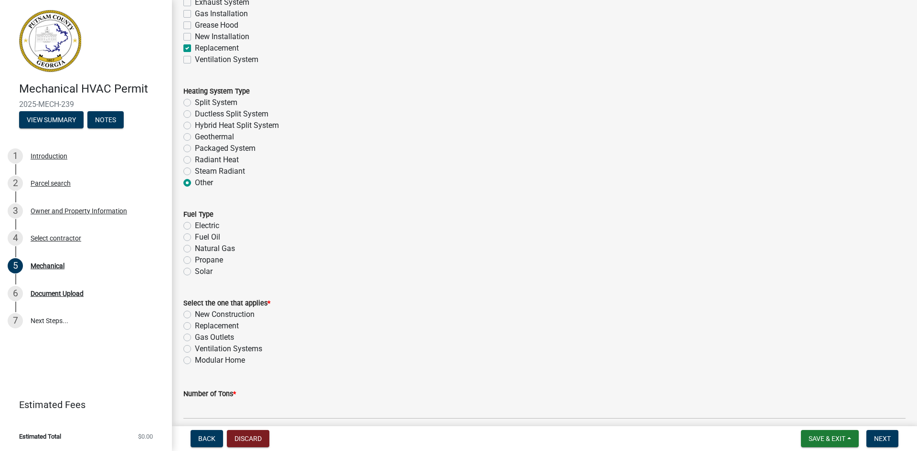
scroll to position [287, 0]
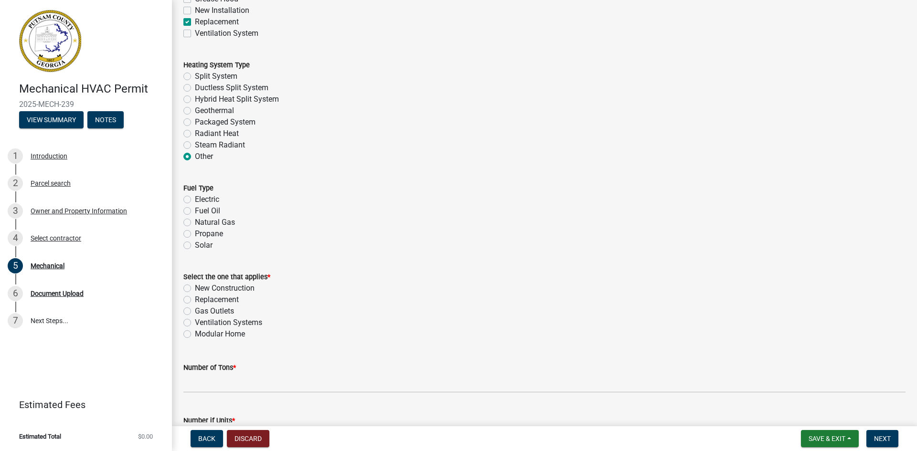
click at [195, 198] on label "Electric" at bounding box center [207, 199] width 24 height 11
click at [195, 198] on input "Electric" at bounding box center [198, 197] width 6 height 6
radio input "true"
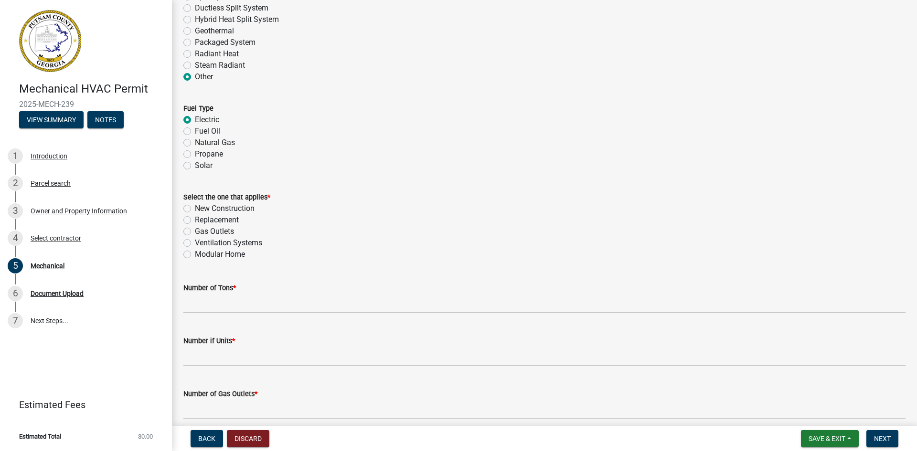
scroll to position [430, 0]
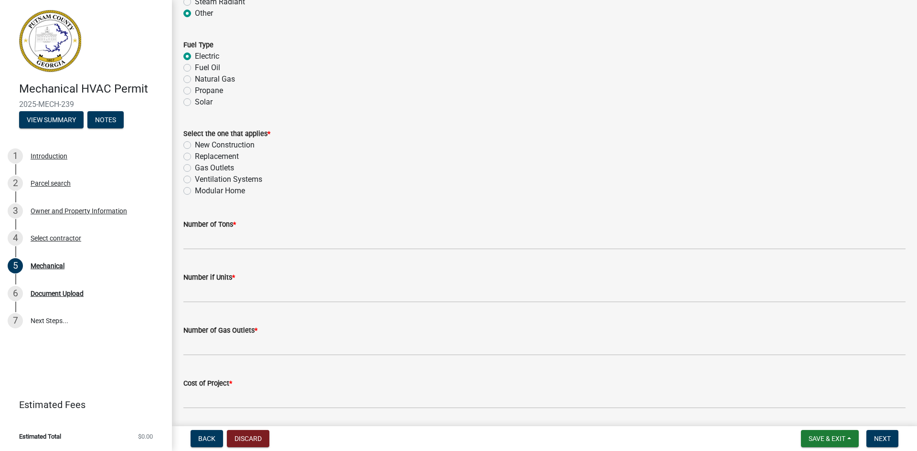
click at [195, 156] on label "Replacement" at bounding box center [217, 156] width 44 height 11
click at [195, 156] on input "Replacement" at bounding box center [198, 154] width 6 height 6
radio input "true"
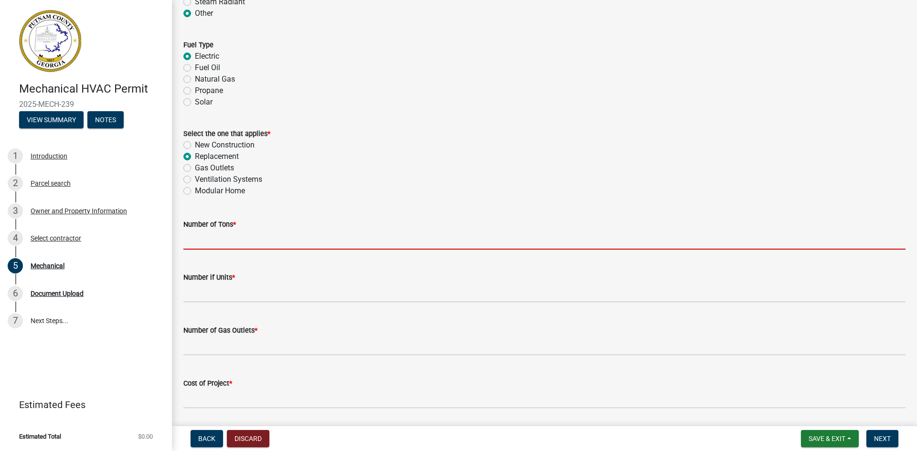
click at [217, 237] on input "text" at bounding box center [544, 240] width 722 height 20
type input "2"
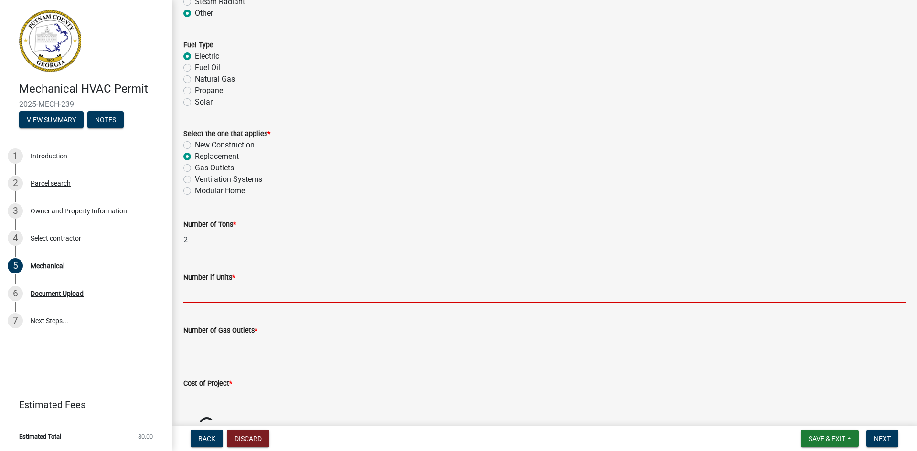
click at [229, 291] on input "text" at bounding box center [544, 293] width 722 height 20
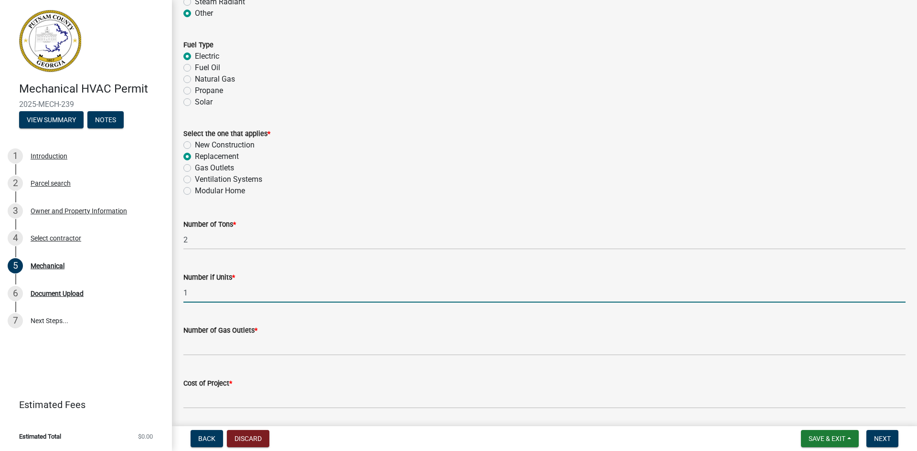
type input "1"
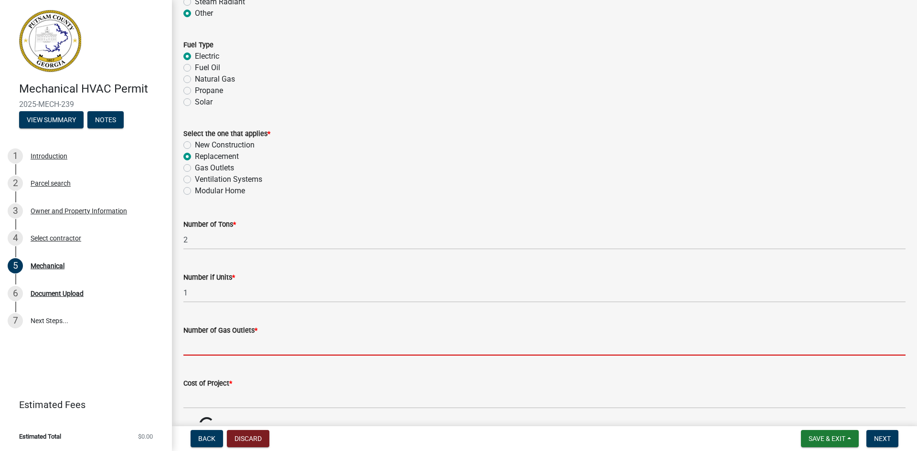
click at [208, 346] on input "text" at bounding box center [544, 346] width 722 height 20
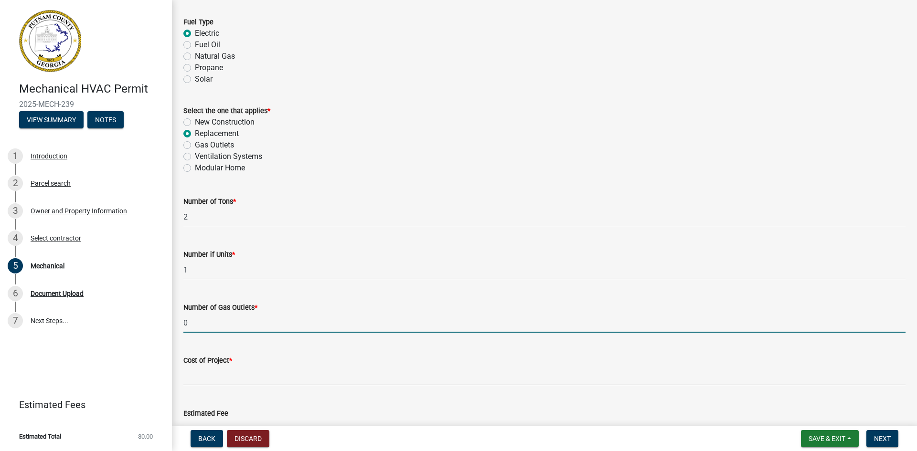
scroll to position [478, 0]
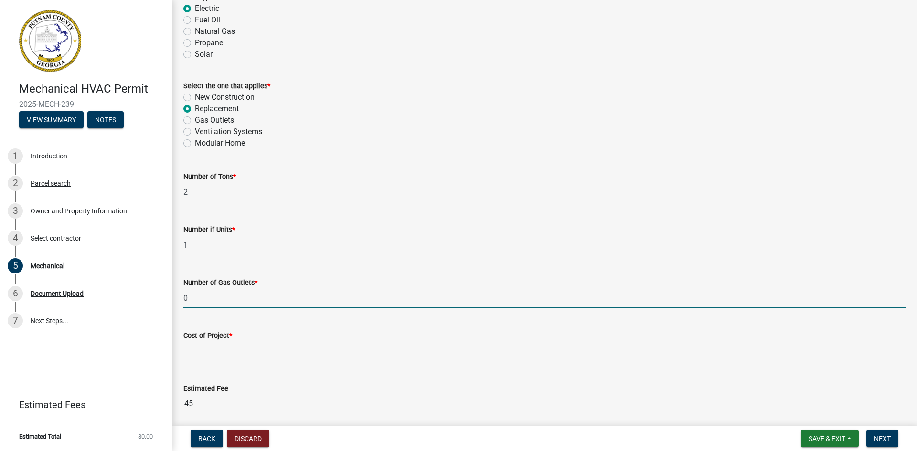
type input "0"
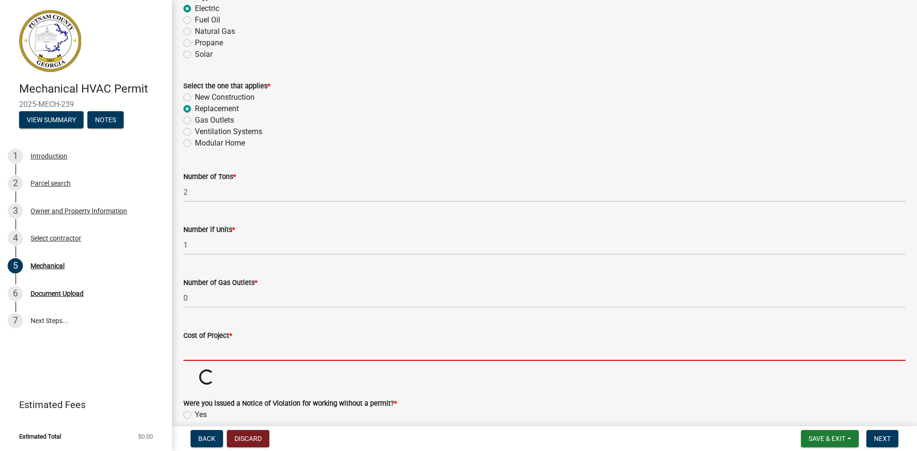
click at [218, 352] on input "text" at bounding box center [544, 351] width 722 height 20
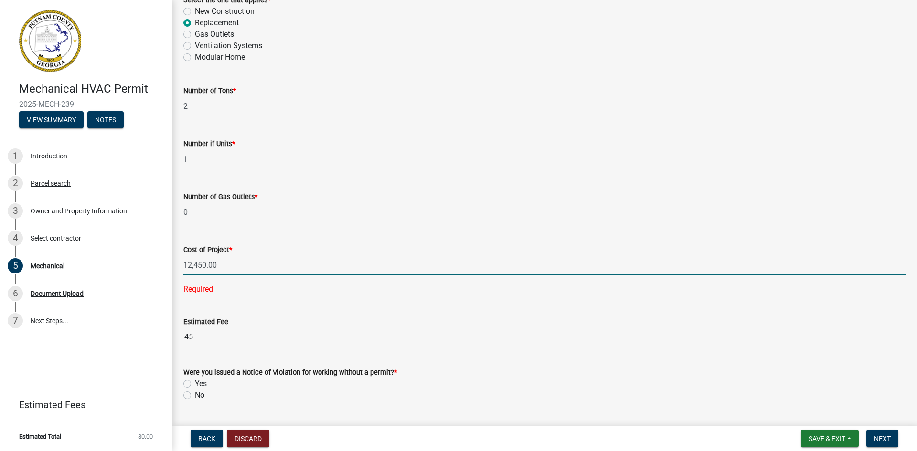
scroll to position [573, 0]
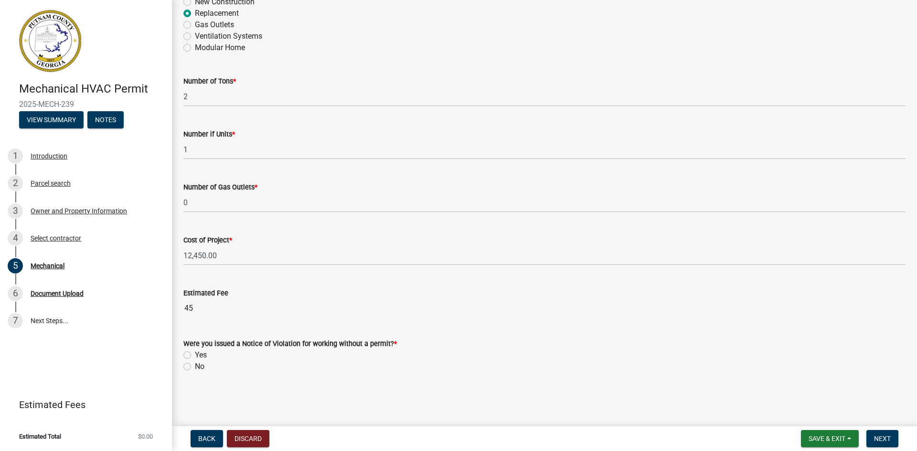
type input "12450"
drag, startPoint x: 186, startPoint y: 386, endPoint x: 203, endPoint y: 387, distance: 16.3
click at [195, 366] on label "No" at bounding box center [200, 366] width 10 height 11
click at [195, 366] on input "No" at bounding box center [198, 364] width 6 height 6
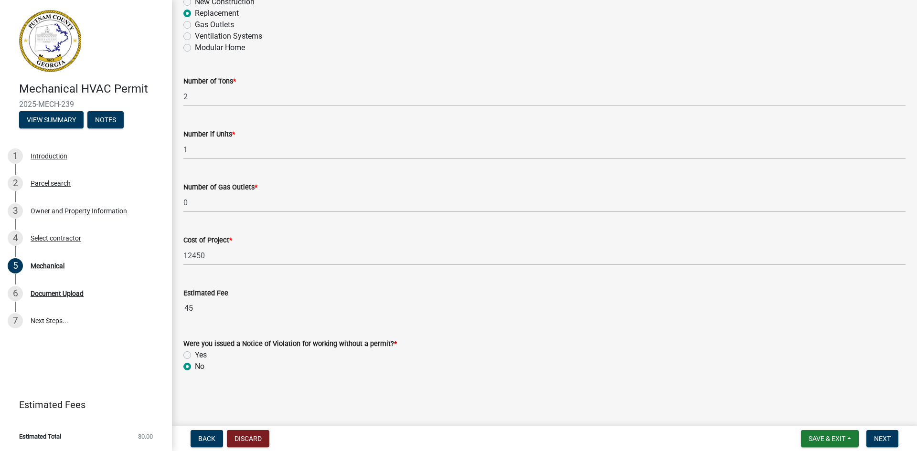
radio input "true"
click at [881, 436] on span "Next" at bounding box center [882, 439] width 17 height 8
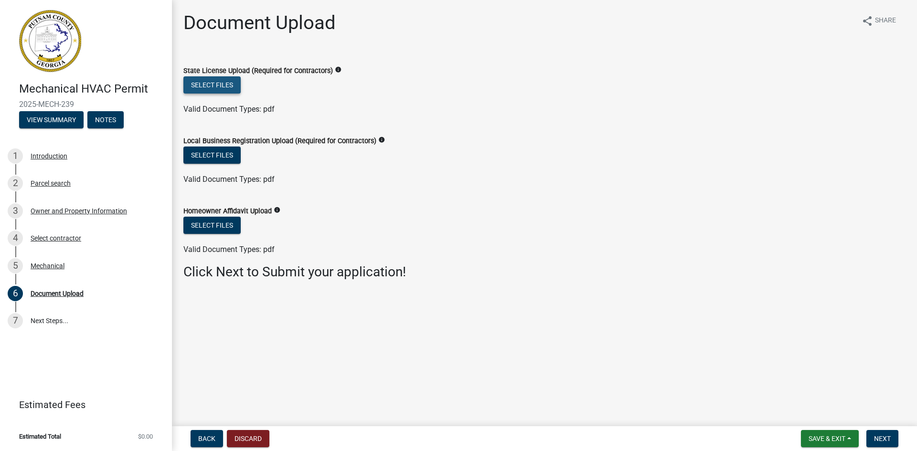
click at [203, 81] on button "Select files" at bounding box center [211, 84] width 57 height 17
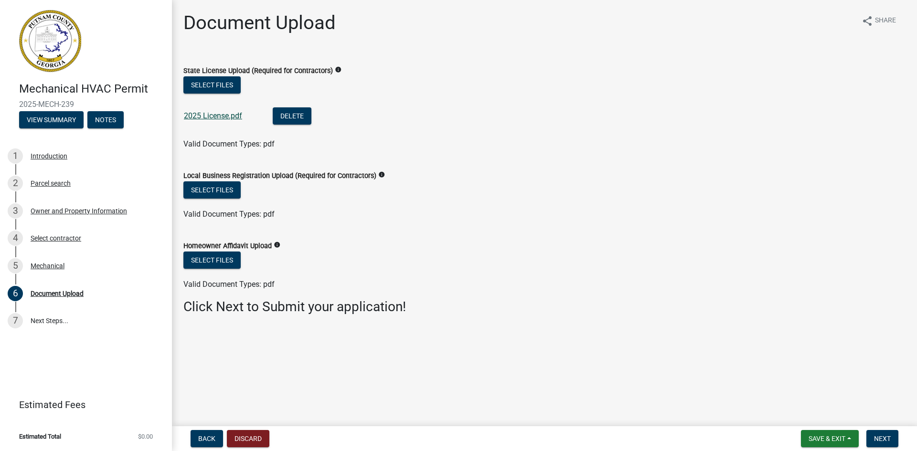
click at [219, 116] on link "2025 License.pdf" at bounding box center [213, 115] width 58 height 9
click at [220, 190] on button "Select files" at bounding box center [211, 189] width 57 height 17
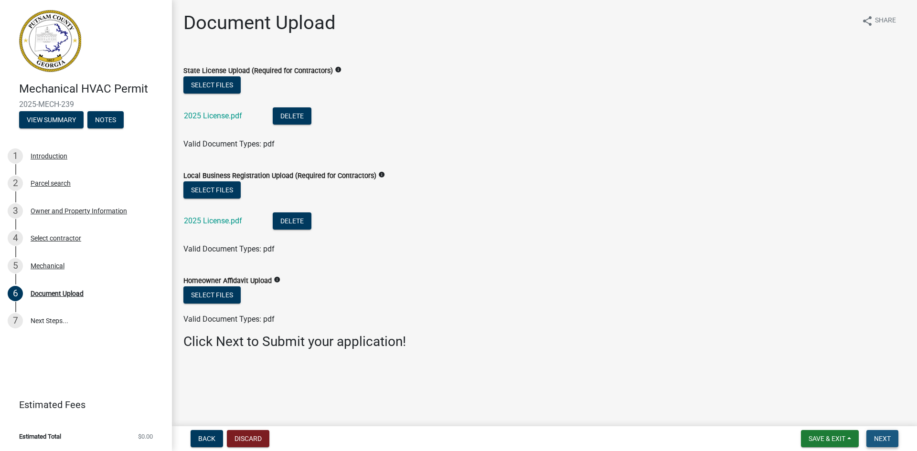
click at [880, 438] on span "Next" at bounding box center [882, 439] width 17 height 8
